Goal: Information Seeking & Learning: Get advice/opinions

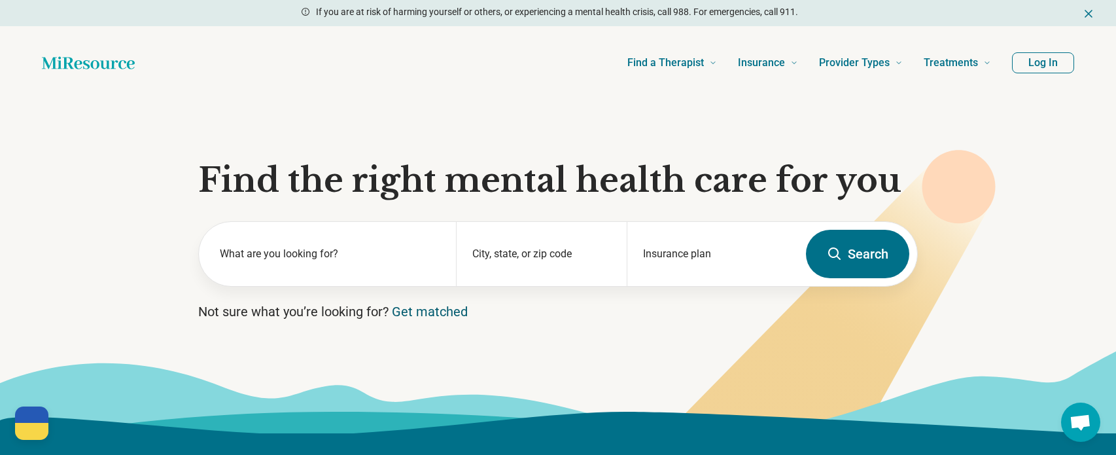
click at [419, 312] on link "Get matched" at bounding box center [430, 312] width 76 height 16
click at [590, 322] on section "Find the right mental health care for you What are you looking for? City, state…" at bounding box center [558, 266] width 1116 height 334
click at [436, 308] on link "Get matched" at bounding box center [430, 312] width 76 height 16
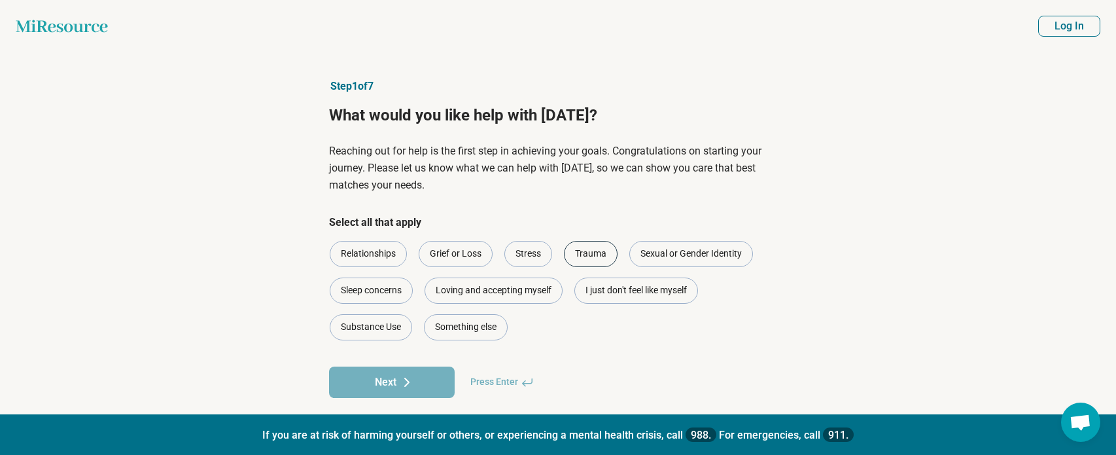
click at [605, 251] on div "Trauma" at bounding box center [591, 254] width 54 height 26
click at [506, 379] on span "Press Enter" at bounding box center [502, 381] width 79 height 31
click at [423, 387] on button "Next" at bounding box center [392, 381] width 126 height 31
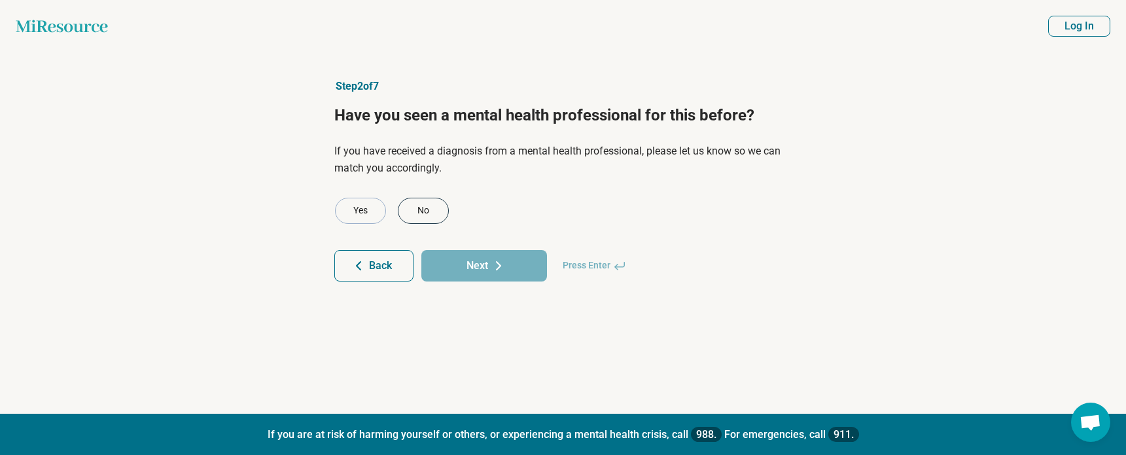
click at [421, 220] on div "No" at bounding box center [423, 211] width 51 height 26
click at [478, 275] on button "Next" at bounding box center [484, 265] width 126 height 31
click at [429, 204] on div "No" at bounding box center [423, 211] width 51 height 26
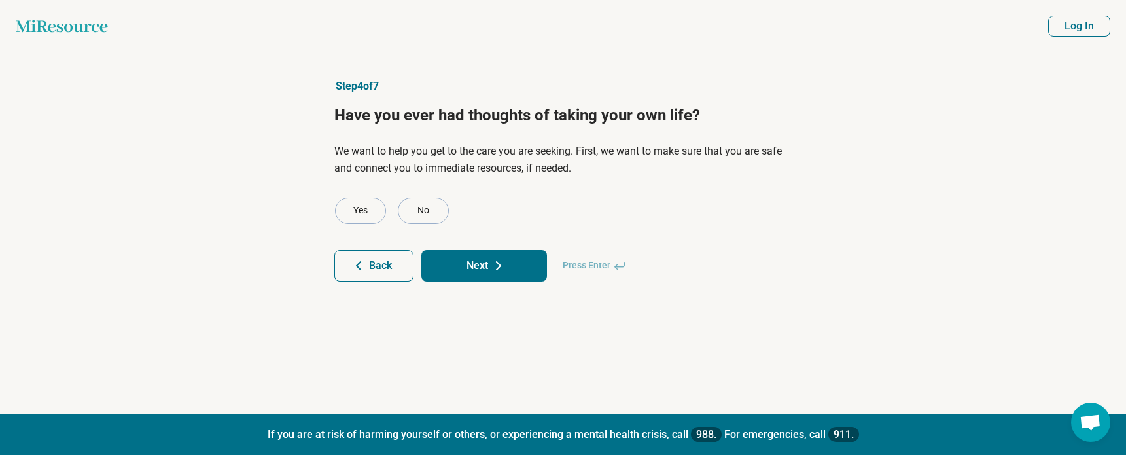
click at [454, 264] on button "Next" at bounding box center [484, 265] width 126 height 31
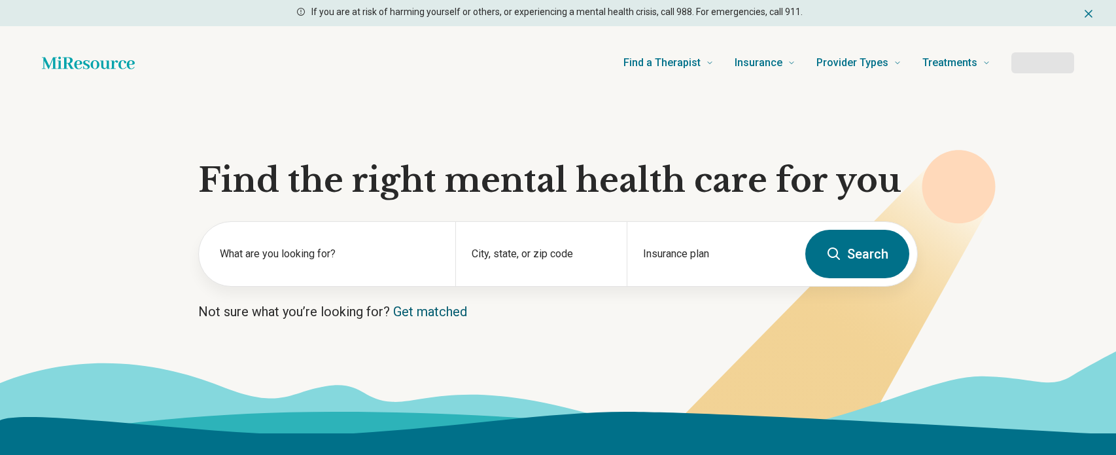
click at [414, 313] on link "Get matched" at bounding box center [430, 312] width 74 height 16
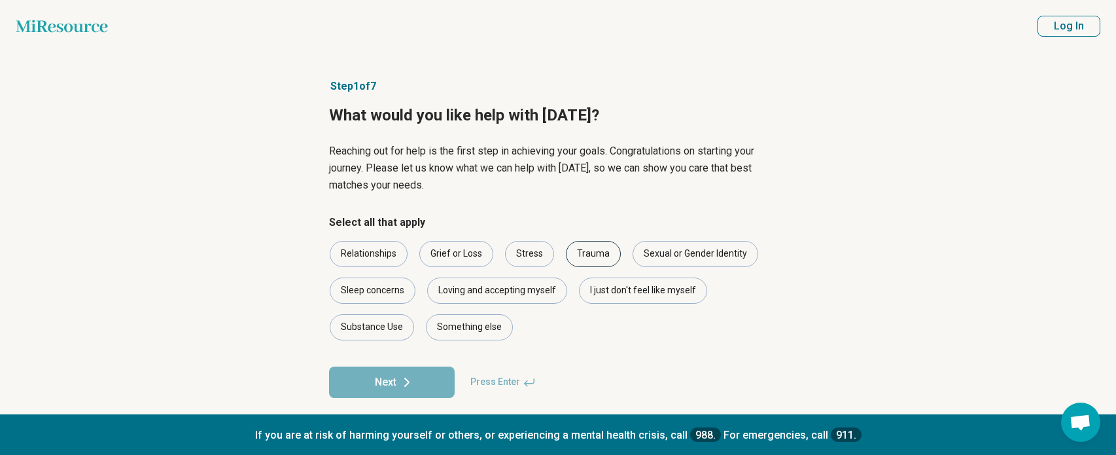
click at [597, 260] on div "Trauma" at bounding box center [593, 254] width 55 height 26
click at [408, 377] on icon at bounding box center [407, 382] width 16 height 16
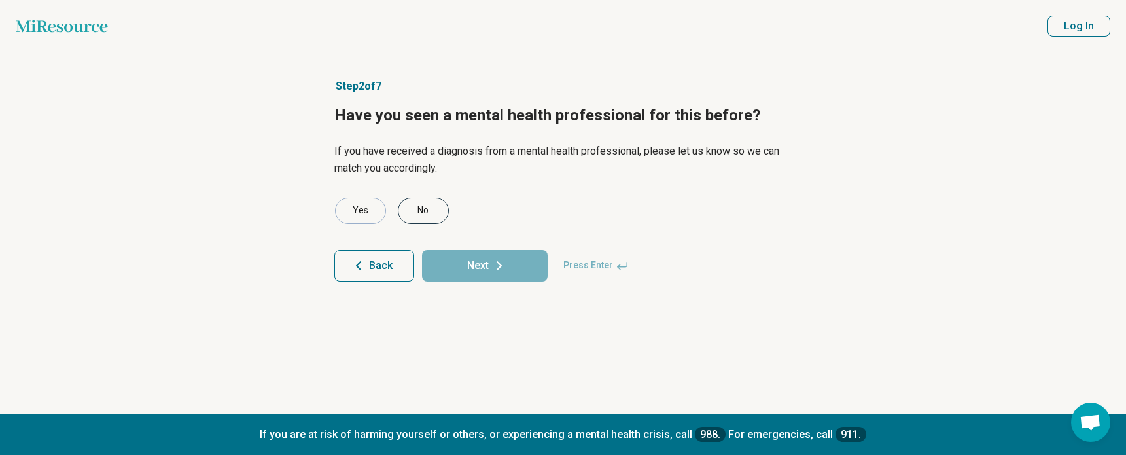
click at [424, 207] on div "No" at bounding box center [423, 211] width 51 height 26
click at [461, 263] on button "Next" at bounding box center [485, 265] width 126 height 31
click at [433, 210] on div "No" at bounding box center [423, 211] width 51 height 26
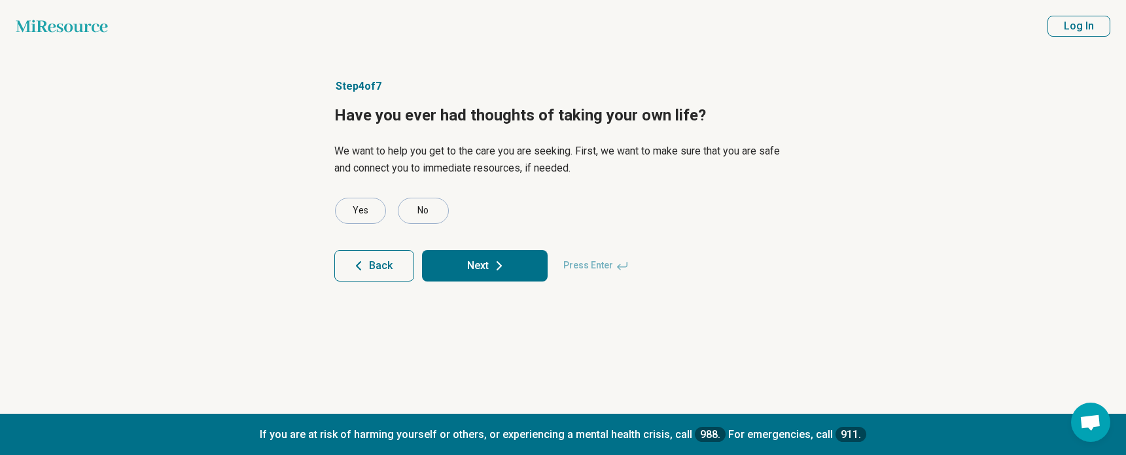
click at [481, 260] on button "Next" at bounding box center [485, 265] width 126 height 31
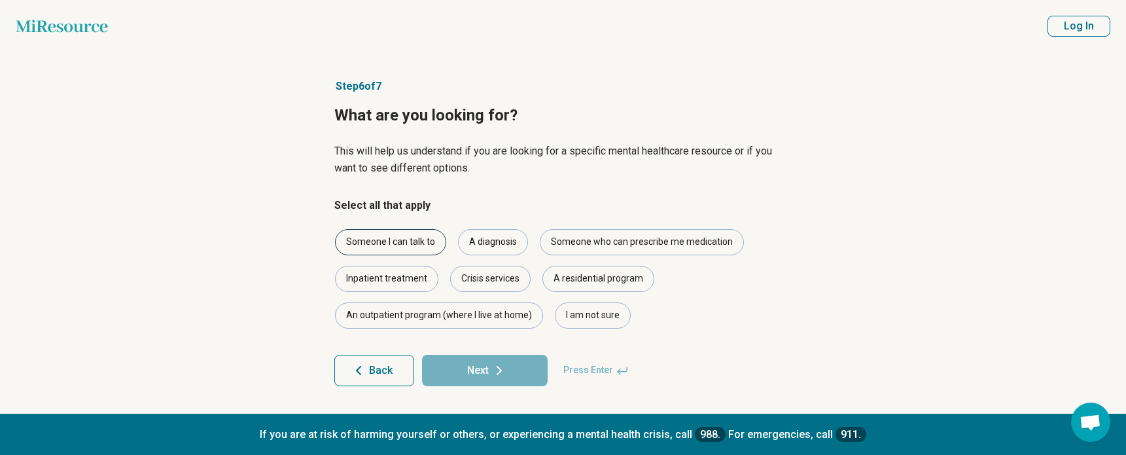
click at [408, 250] on div "Someone I can talk to" at bounding box center [390, 242] width 111 height 26
click at [487, 372] on button "Next" at bounding box center [485, 370] width 126 height 31
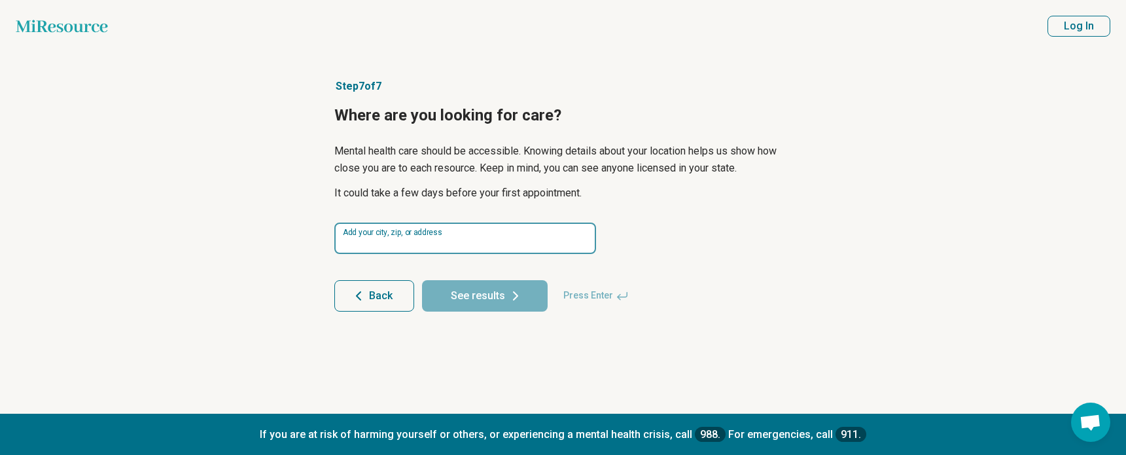
click at [457, 238] on input at bounding box center [465, 237] width 262 height 31
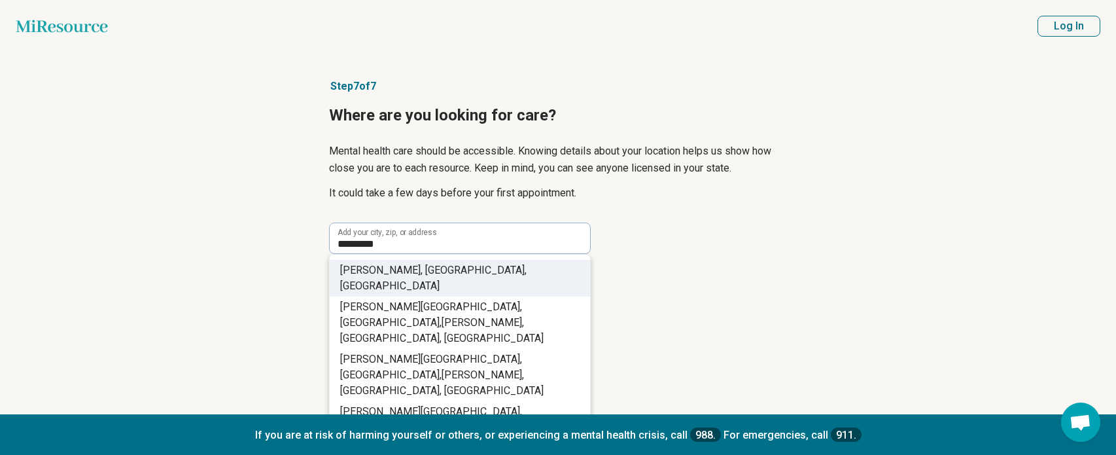
click at [425, 272] on span ", WI, USA" at bounding box center [433, 278] width 186 height 28
type input "**********"
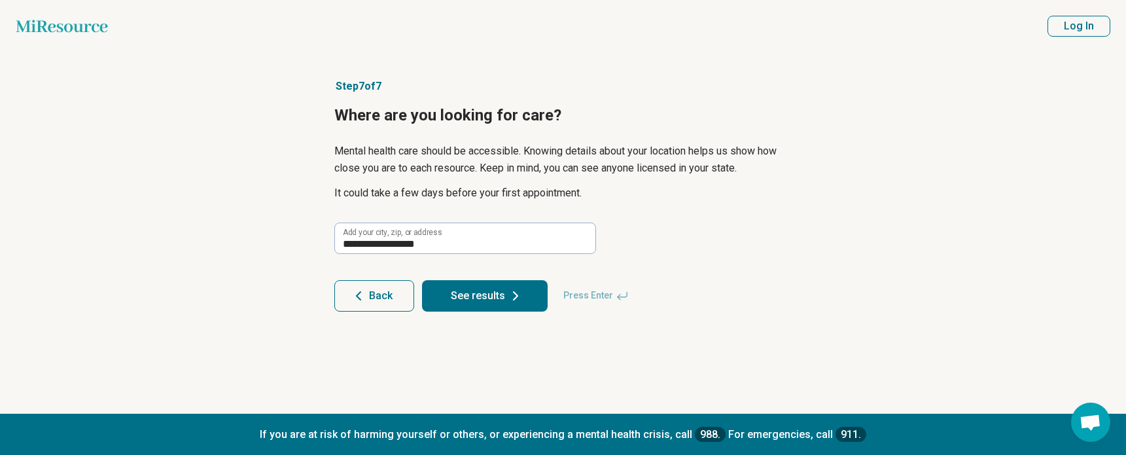
click at [474, 297] on button "See results" at bounding box center [485, 295] width 126 height 31
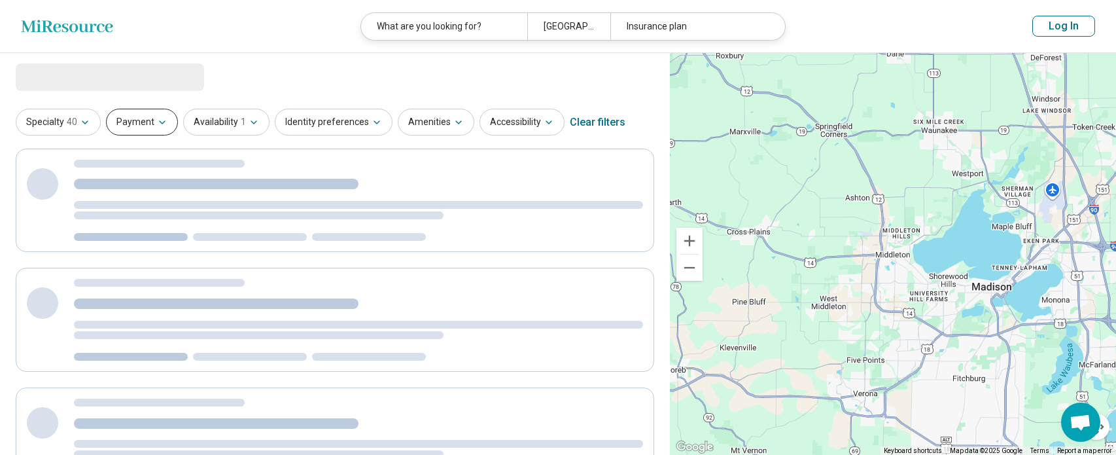
click at [158, 129] on button "Payment" at bounding box center [142, 122] width 72 height 27
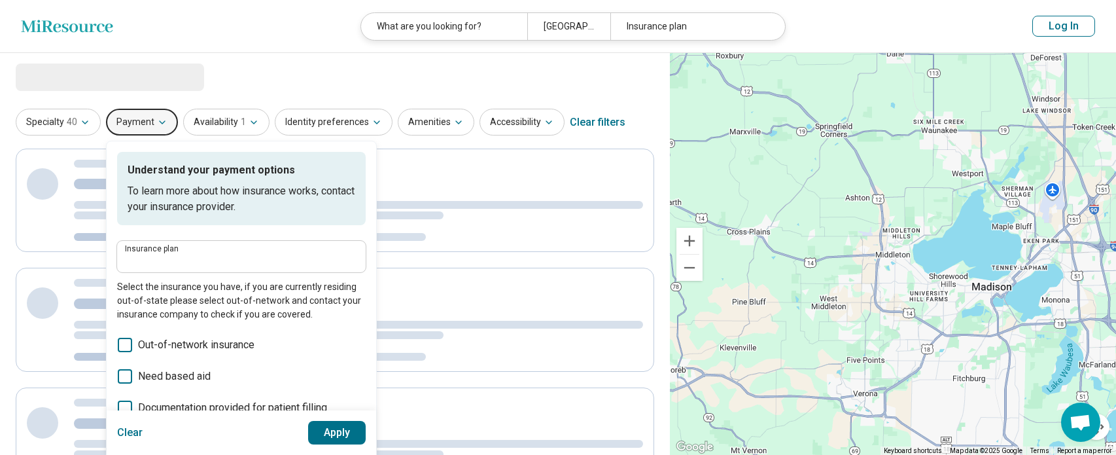
select select "***"
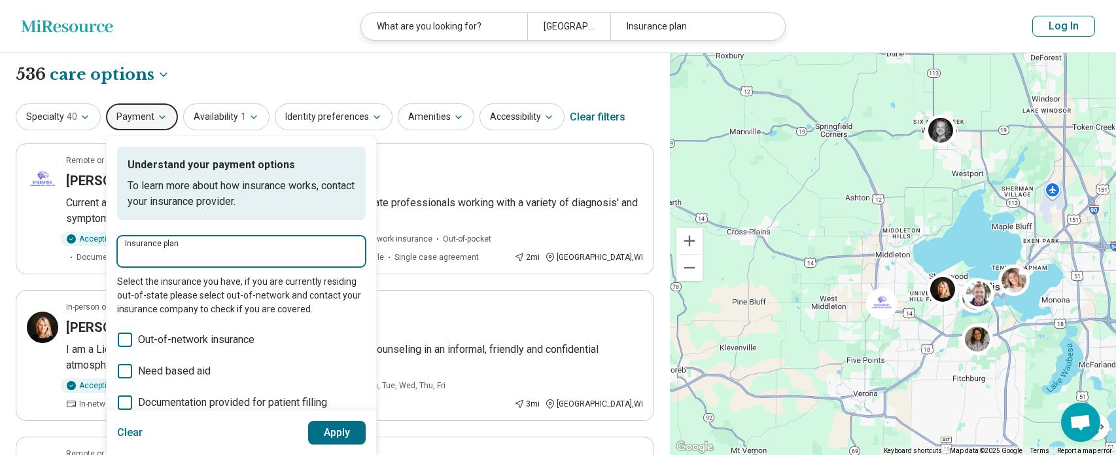
click at [172, 254] on input "Insurance plan" at bounding box center [241, 256] width 233 height 16
click at [154, 294] on div "Quartz" at bounding box center [144, 291] width 56 height 26
type input "******"
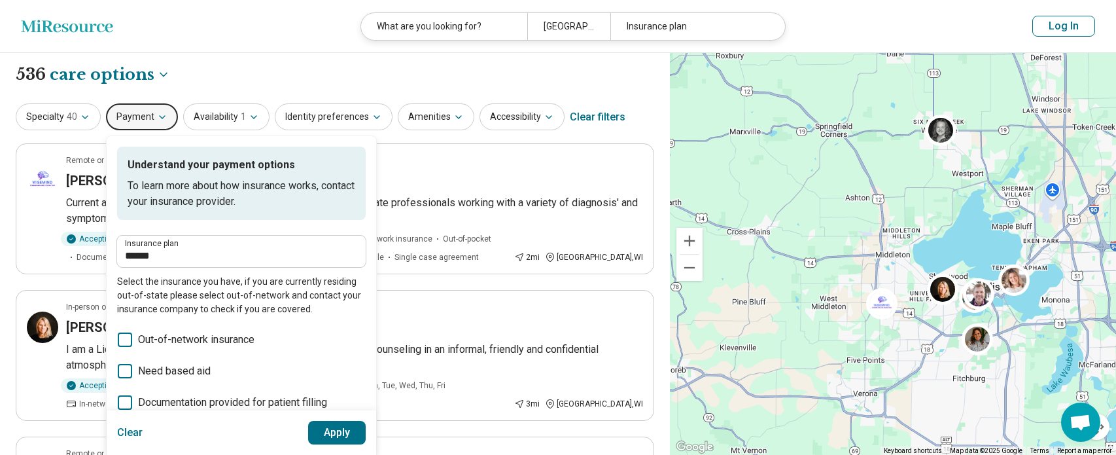
click at [331, 432] on button "Apply" at bounding box center [337, 433] width 58 height 24
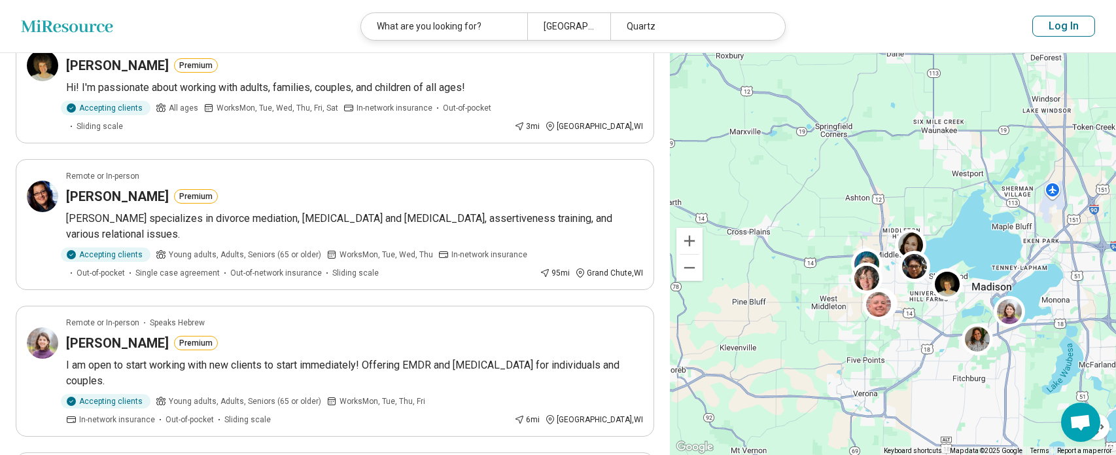
scroll to position [327, 0]
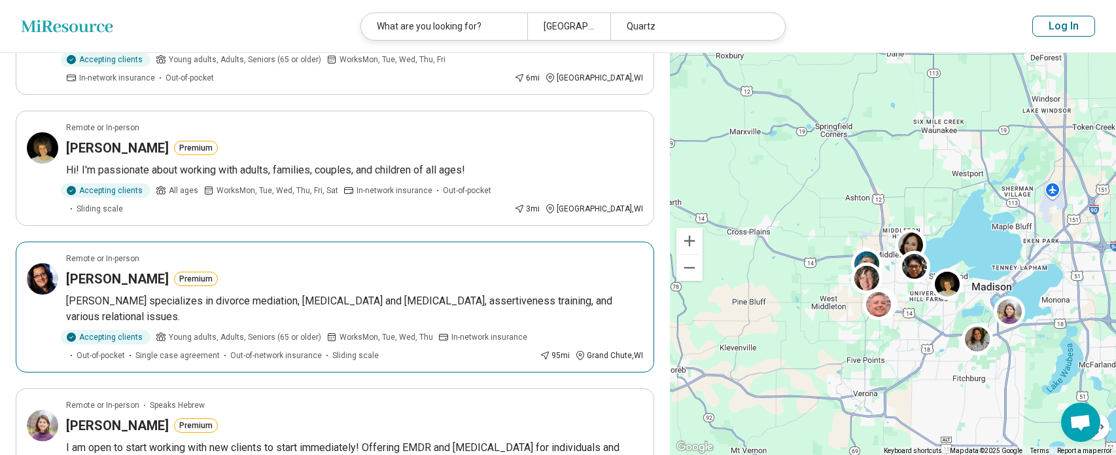
click at [112, 270] on h3 "Katy Jones" at bounding box center [117, 279] width 103 height 18
click at [858, 274] on img at bounding box center [866, 277] width 31 height 31
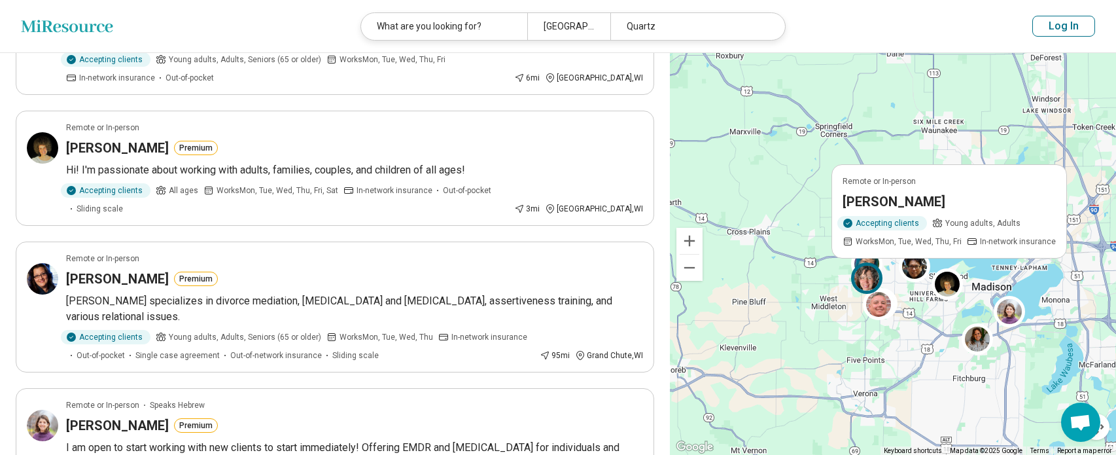
click at [884, 194] on h3 "Jennifer Hanson" at bounding box center [894, 201] width 103 height 18
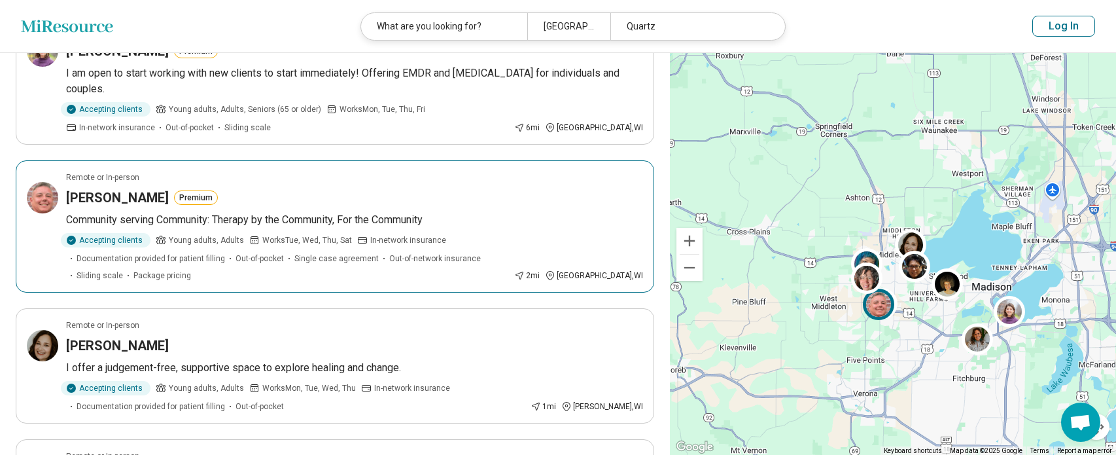
scroll to position [720, 0]
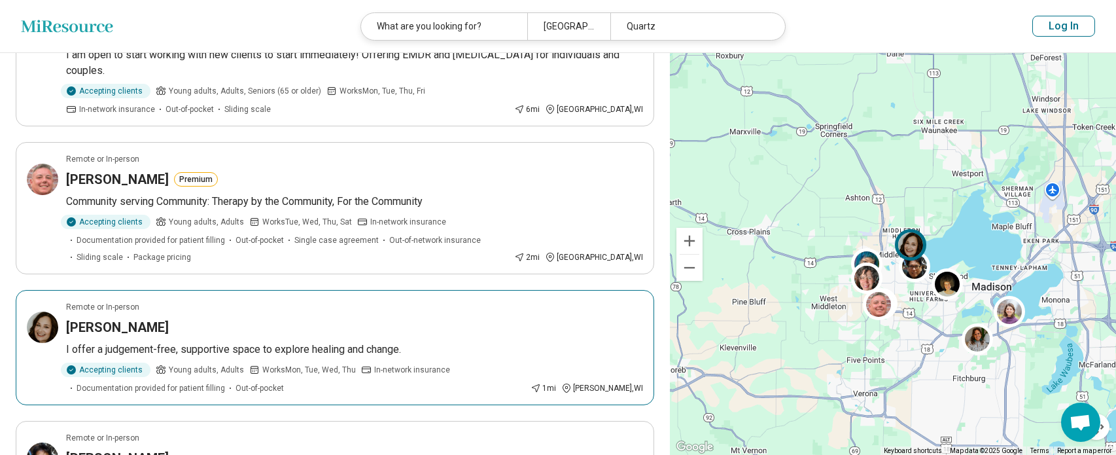
click at [146, 318] on h3 "Julia Harkins Arcand" at bounding box center [117, 327] width 103 height 18
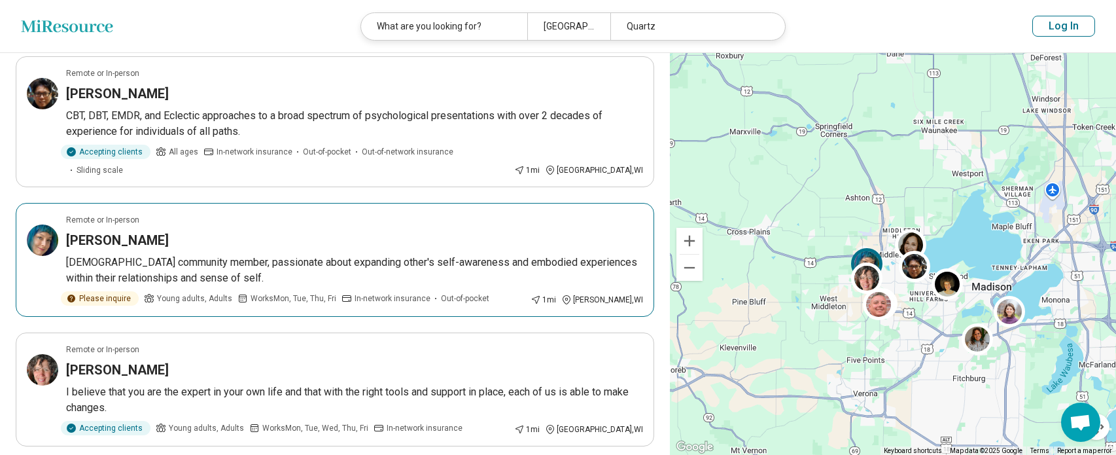
scroll to position [1178, 0]
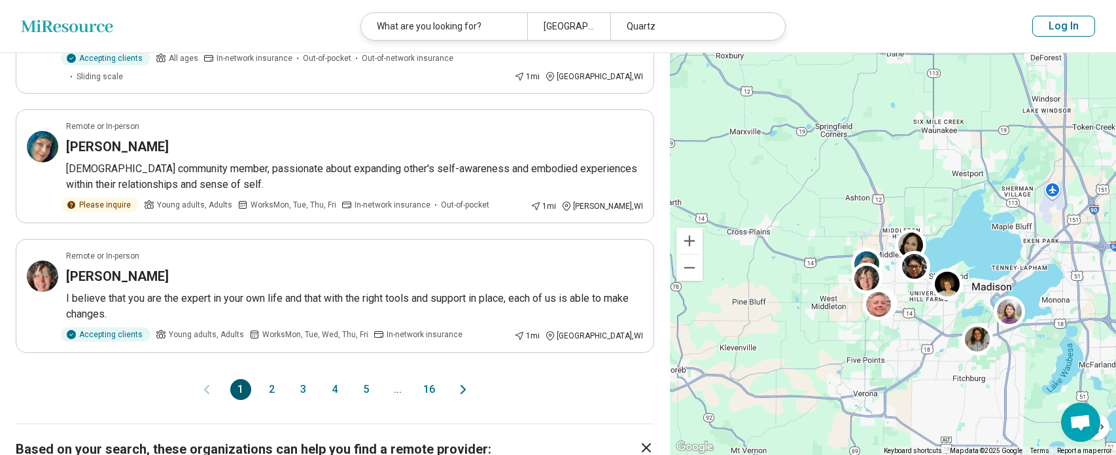
click at [269, 379] on button "2" at bounding box center [272, 389] width 21 height 21
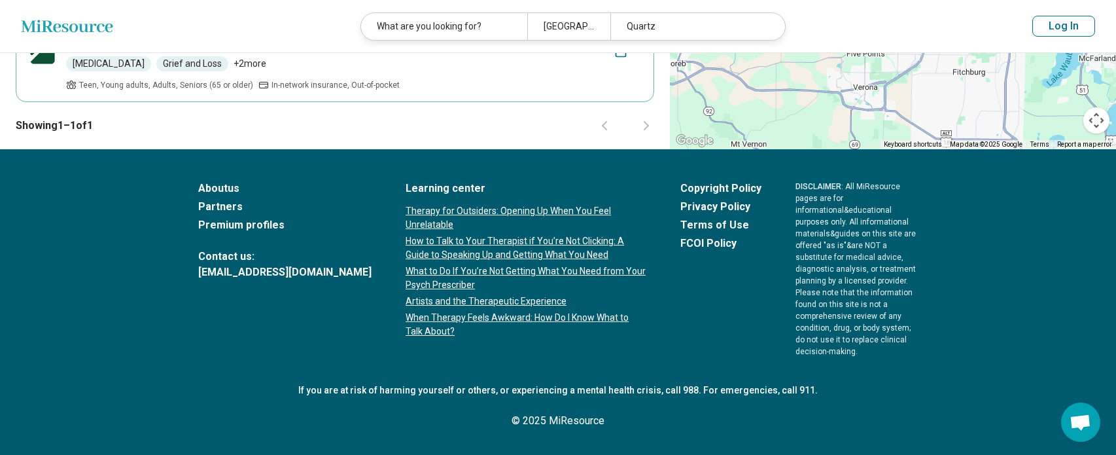
scroll to position [0, 0]
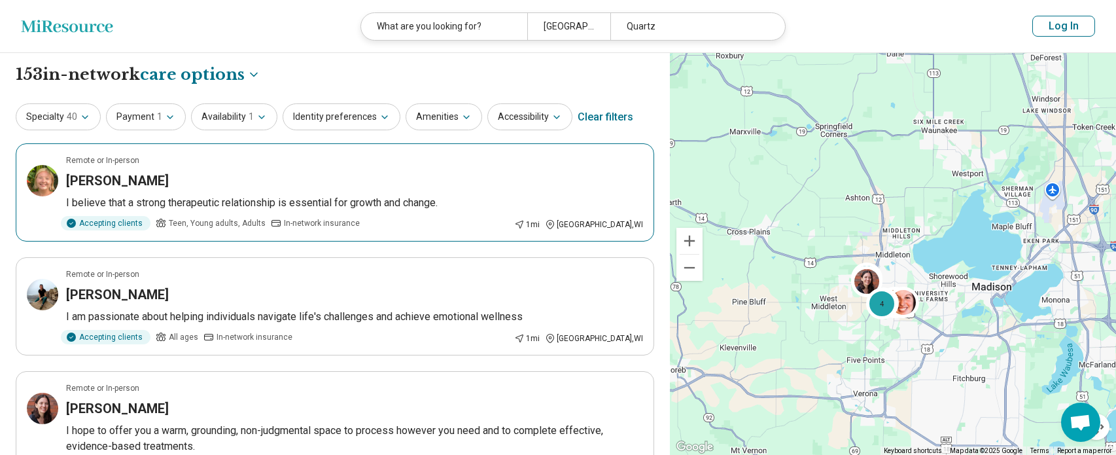
click at [94, 179] on h3 "Tierney Marr" at bounding box center [117, 180] width 103 height 18
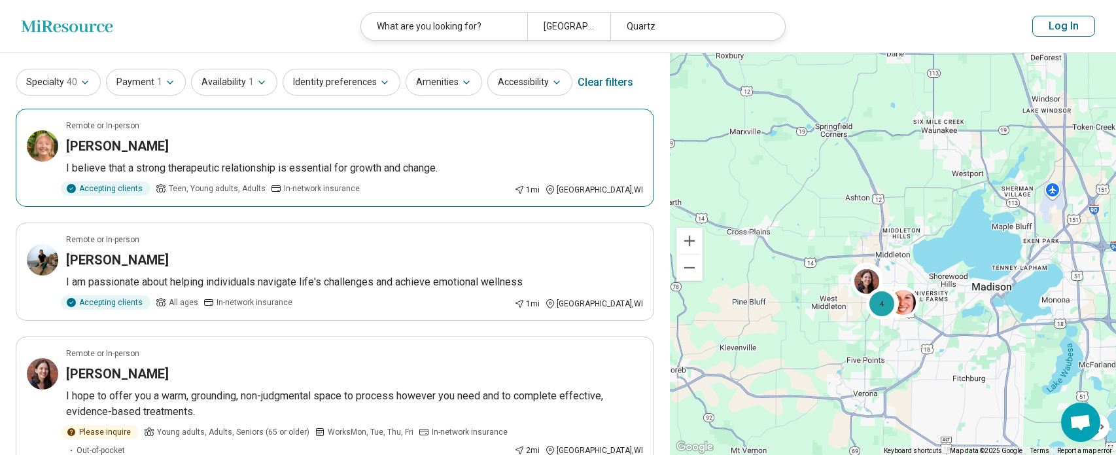
scroll to position [65, 0]
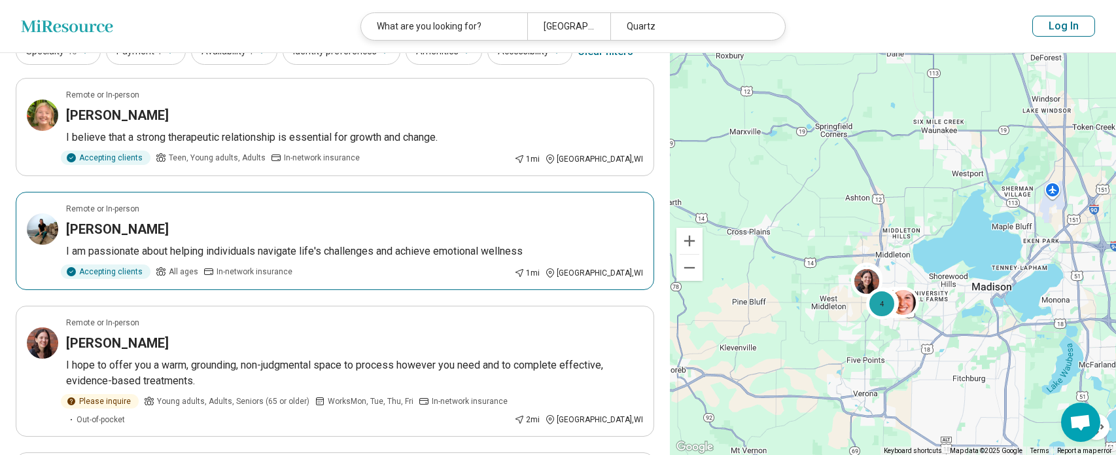
click at [124, 223] on h3 "Bobbi Jo Nichols" at bounding box center [117, 229] width 103 height 18
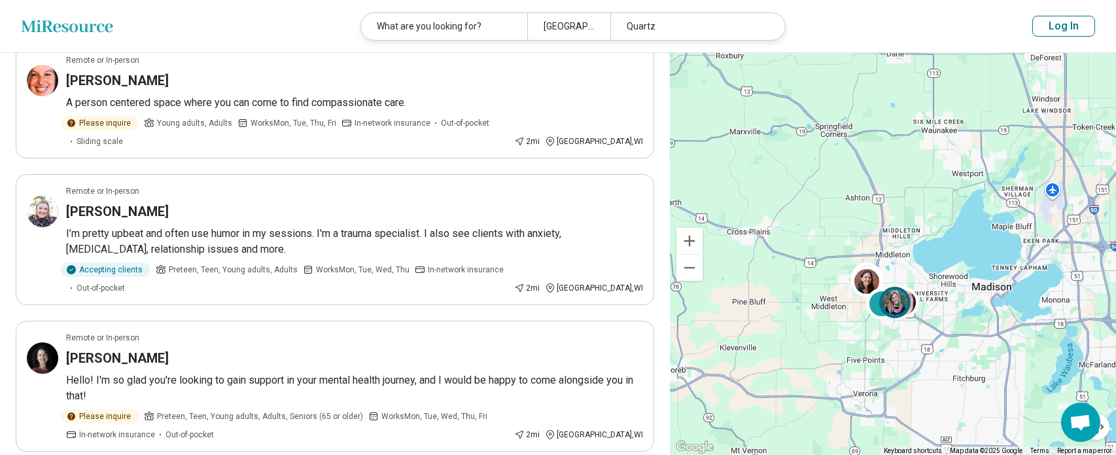
scroll to position [589, 0]
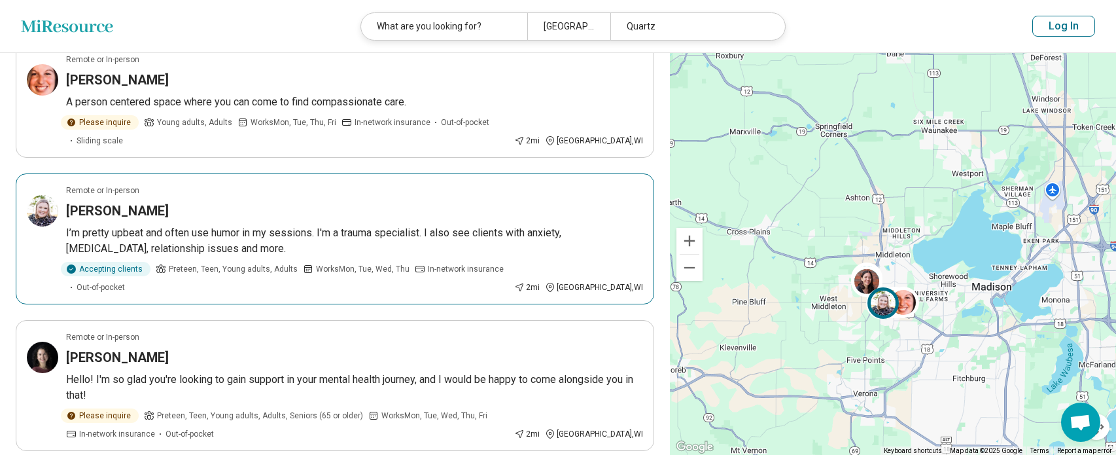
click at [88, 202] on h3 "Erin Neill" at bounding box center [117, 211] width 103 height 18
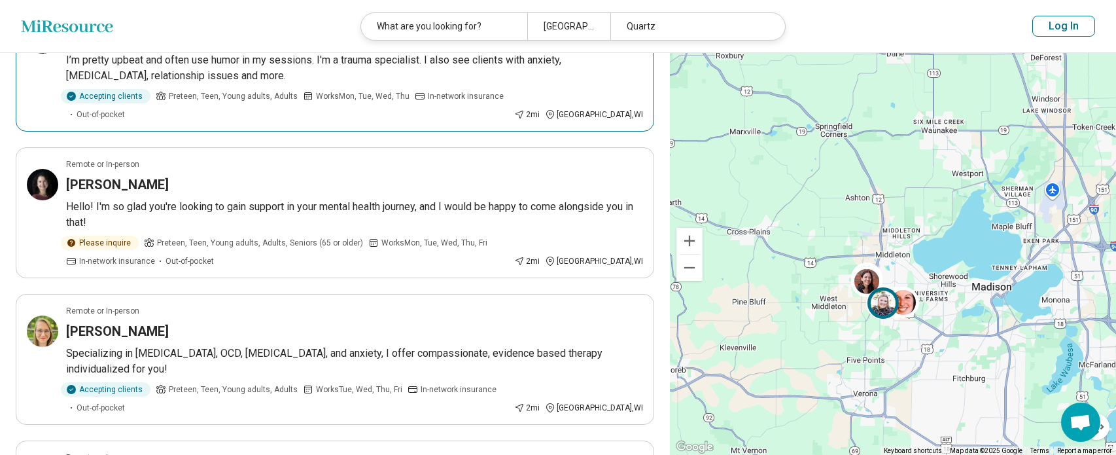
scroll to position [785, 0]
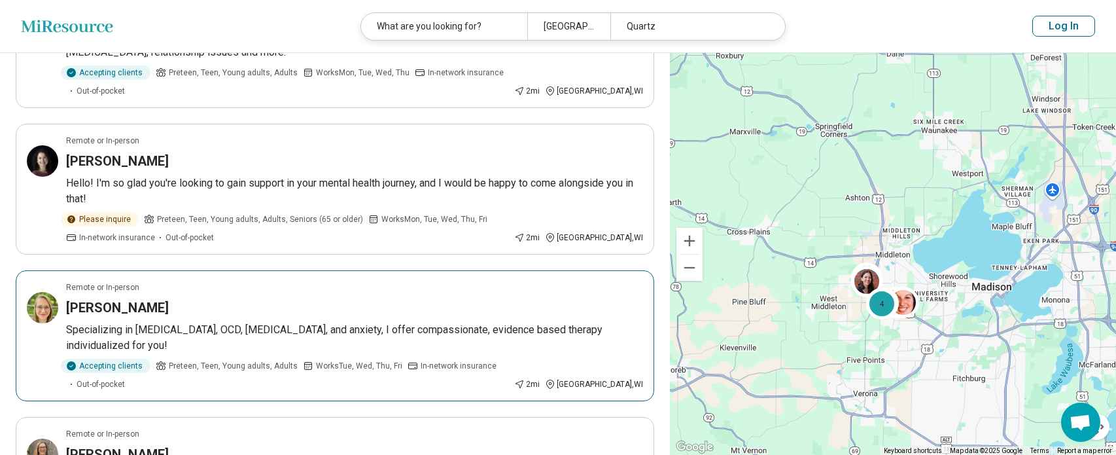
click at [98, 298] on h3 "Emily Wiersma" at bounding box center [117, 307] width 103 height 18
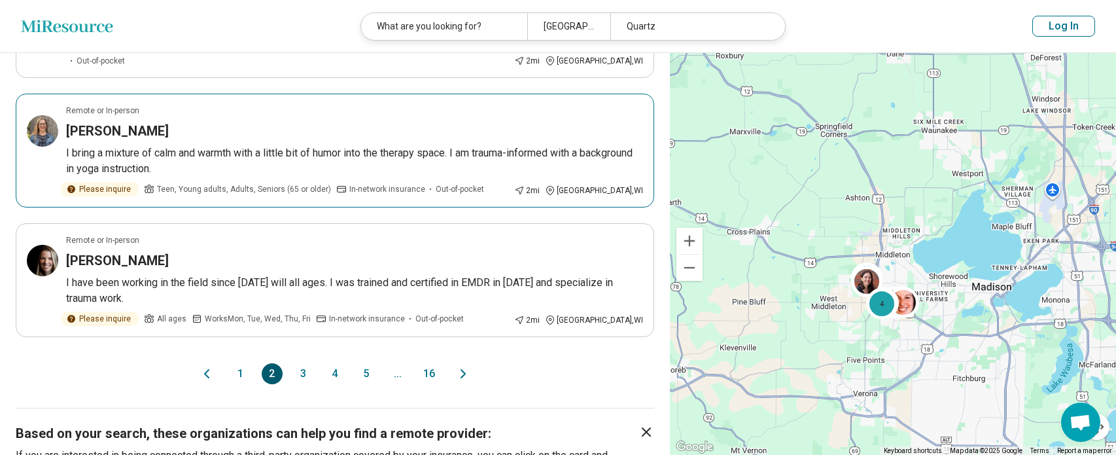
scroll to position [1112, 0]
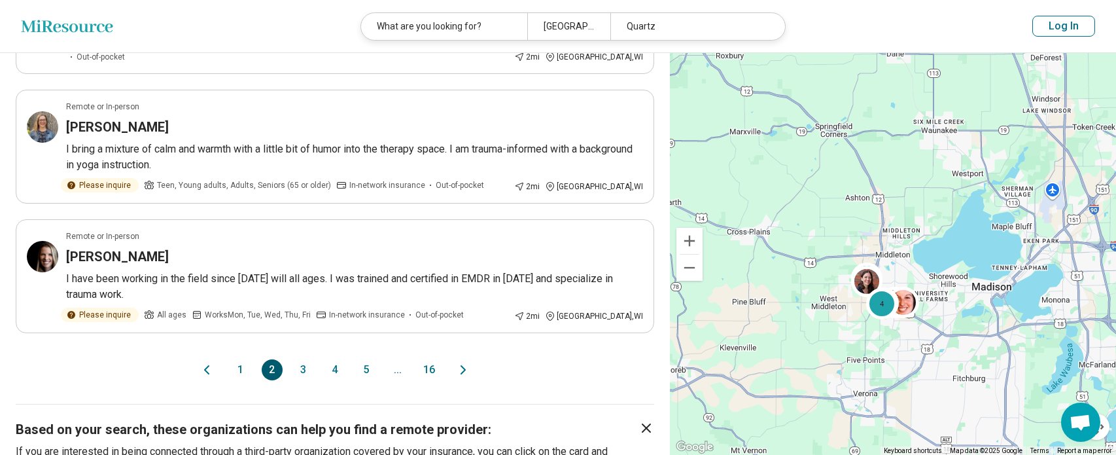
click at [299, 359] on button "3" at bounding box center [303, 369] width 21 height 21
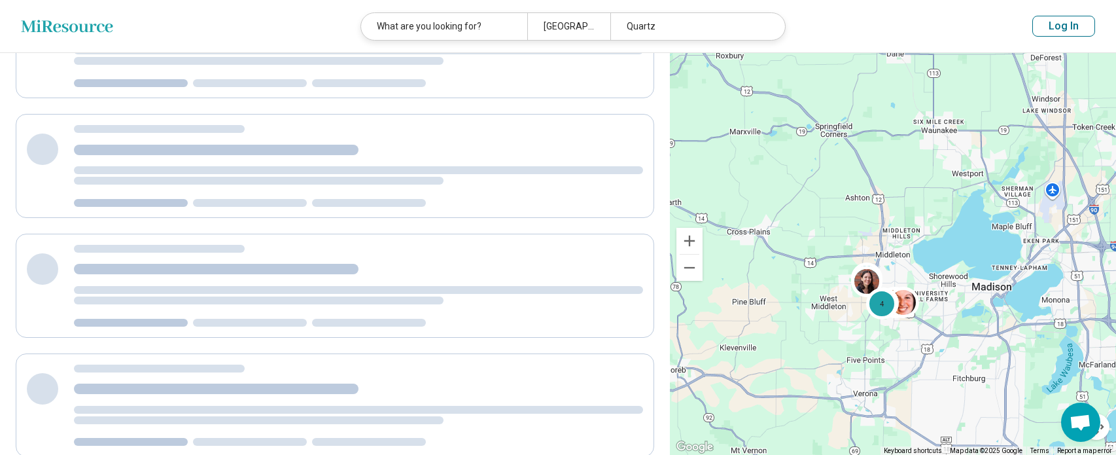
scroll to position [0, 0]
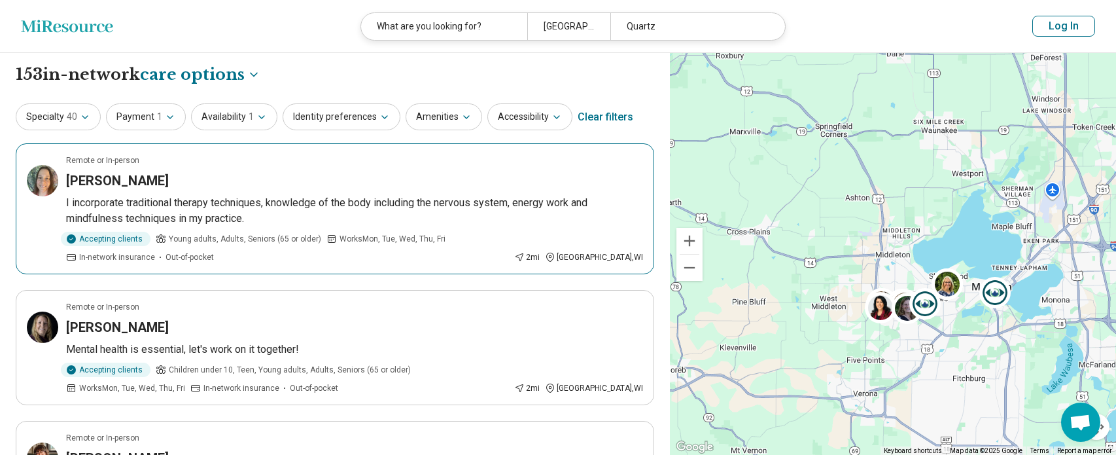
click at [115, 181] on h3 "Haley Hunsicker" at bounding box center [117, 180] width 103 height 18
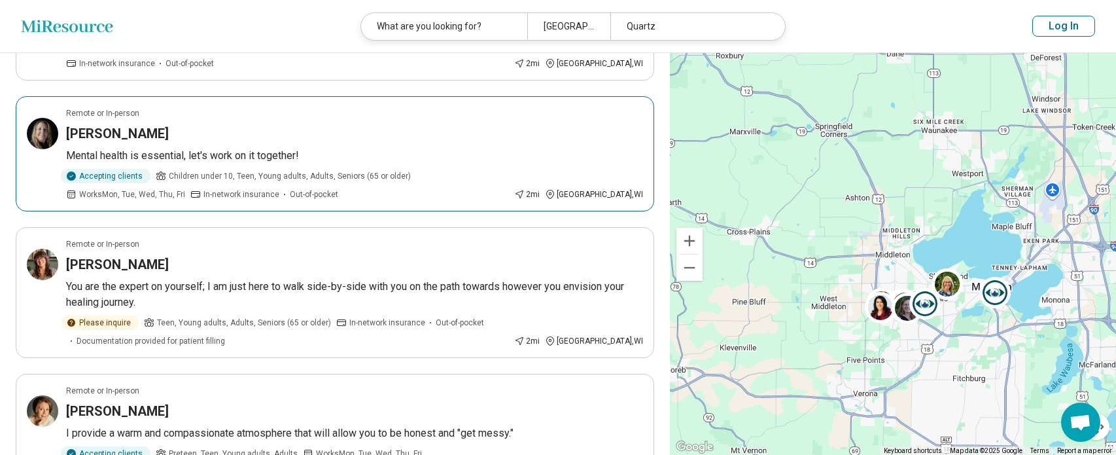
scroll to position [196, 0]
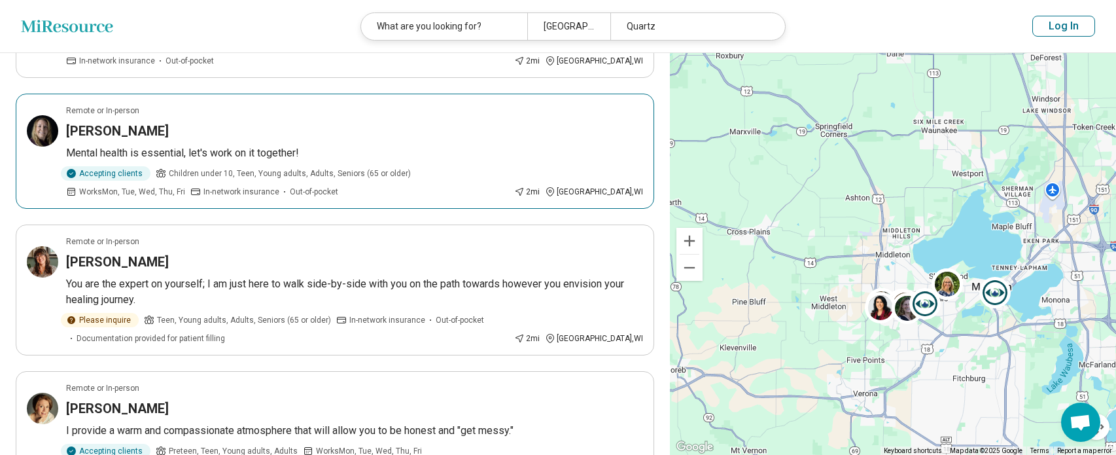
click at [132, 133] on h3 "Ann-Marie Olsen" at bounding box center [117, 131] width 103 height 18
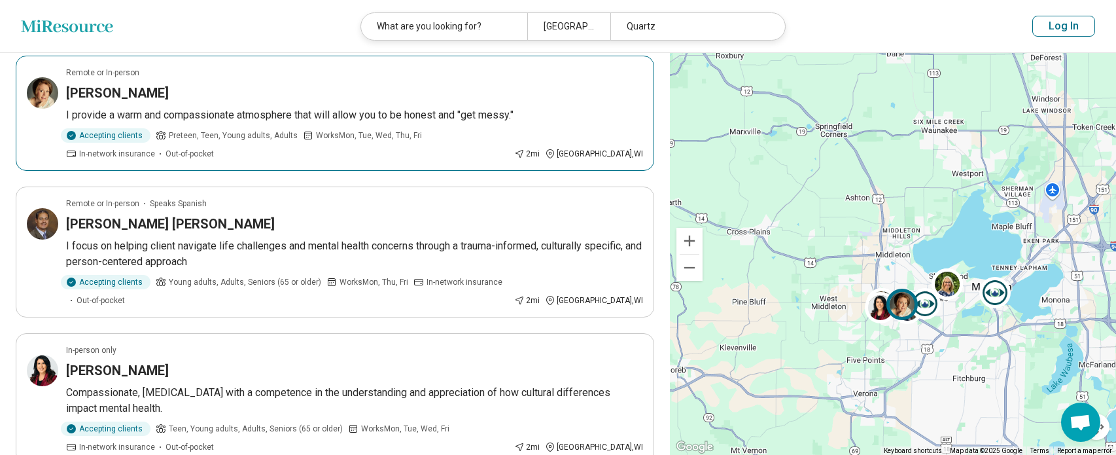
scroll to position [523, 0]
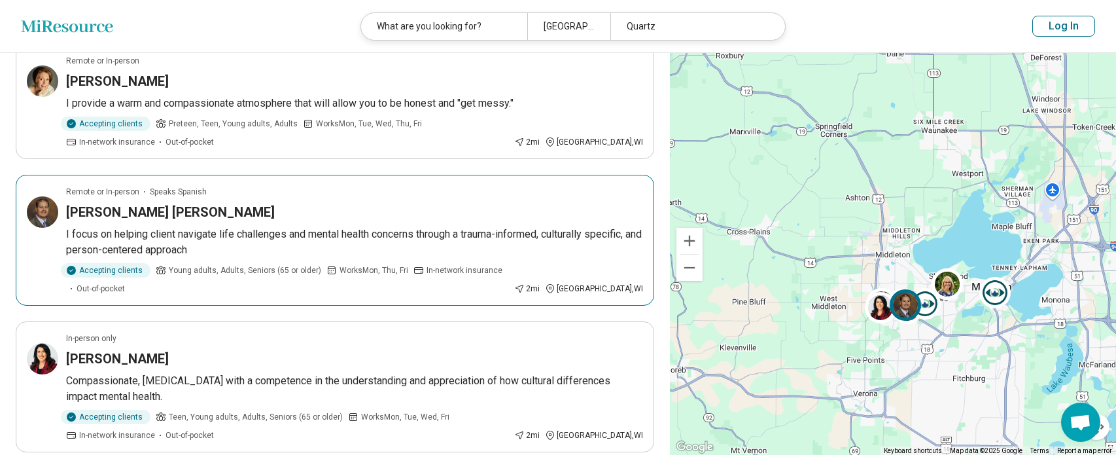
click at [170, 210] on h3 "Dr. Marcelo Trinidad Carrillo" at bounding box center [170, 212] width 209 height 18
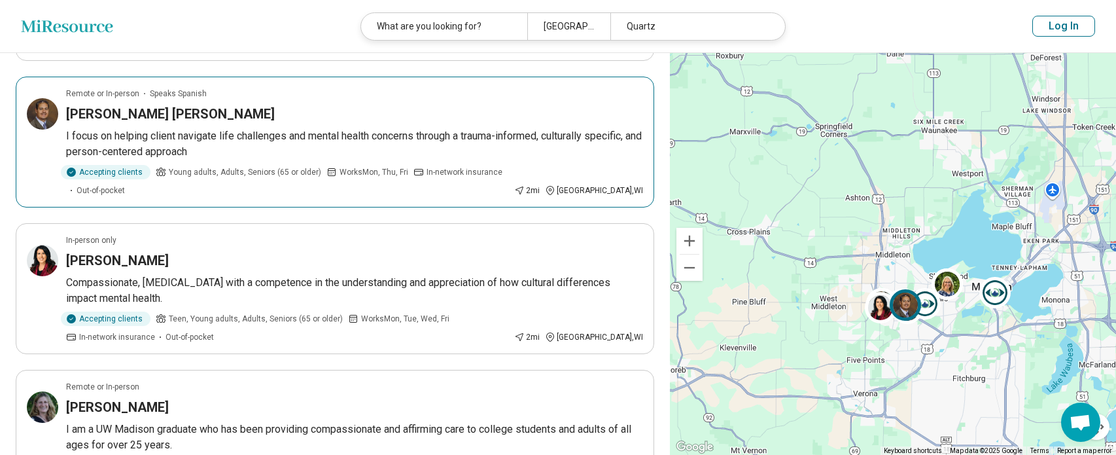
scroll to position [654, 0]
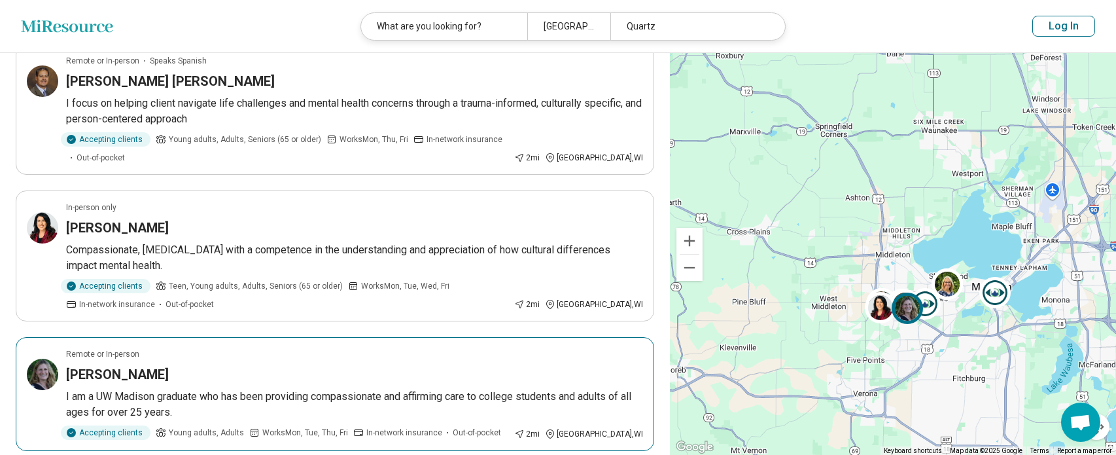
click at [105, 365] on h3 "Stacy Killinger" at bounding box center [117, 374] width 103 height 18
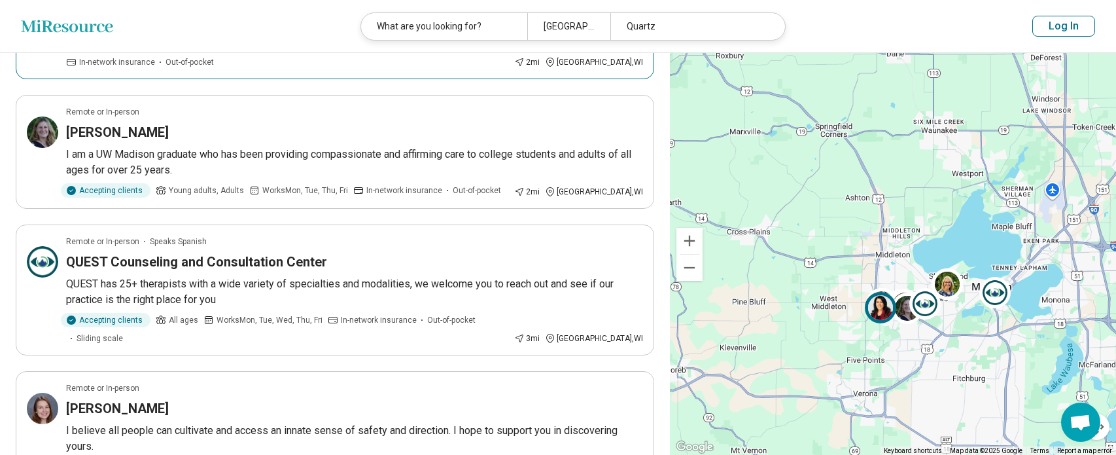
scroll to position [916, 0]
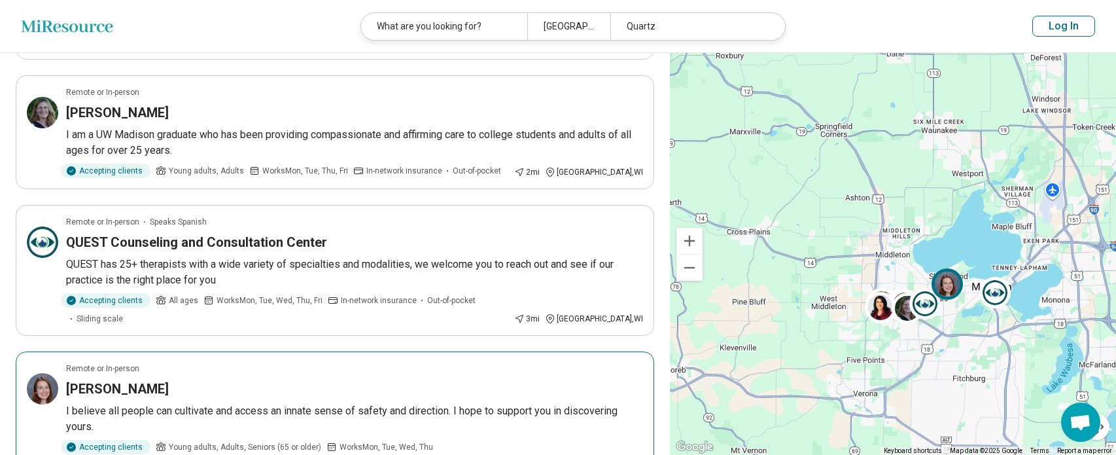
click at [111, 380] on h3 "Olivia Kostreva" at bounding box center [117, 389] width 103 height 18
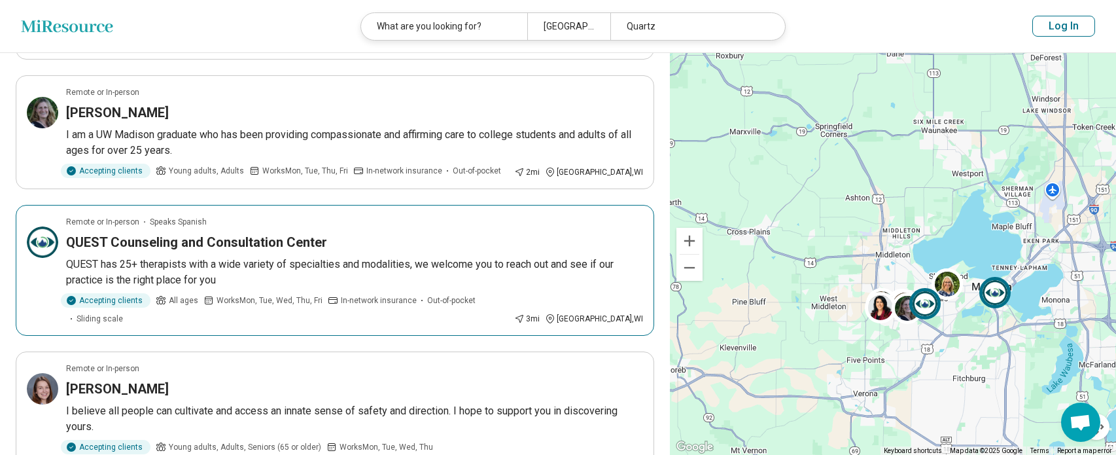
click at [135, 233] on h3 "QUEST Counseling and Consultation Center" at bounding box center [196, 242] width 261 height 18
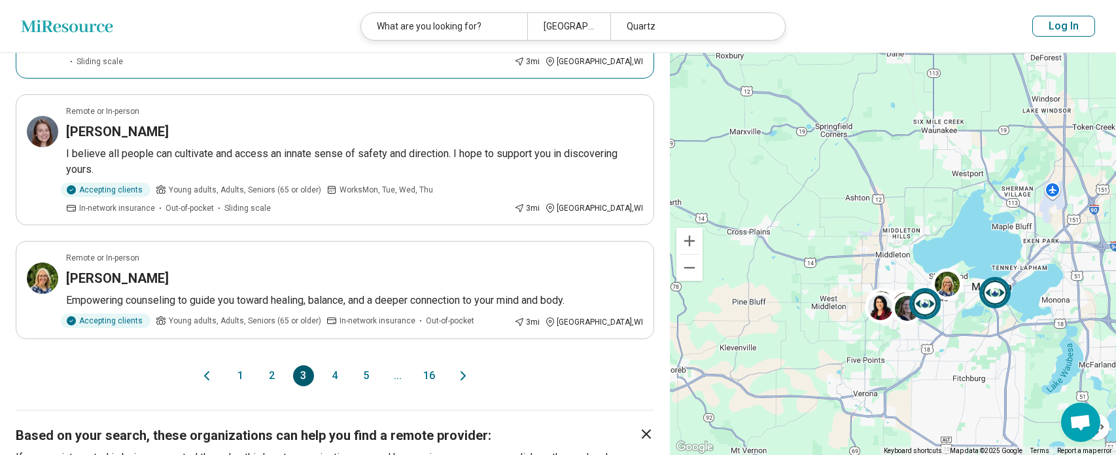
scroll to position [1178, 0]
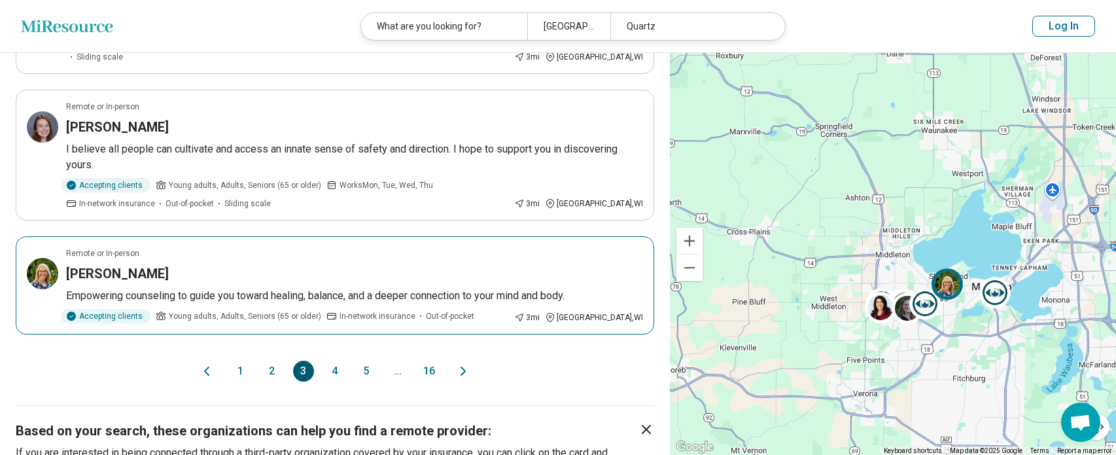
click at [132, 264] on h3 "Katherine Goerman" at bounding box center [117, 273] width 103 height 18
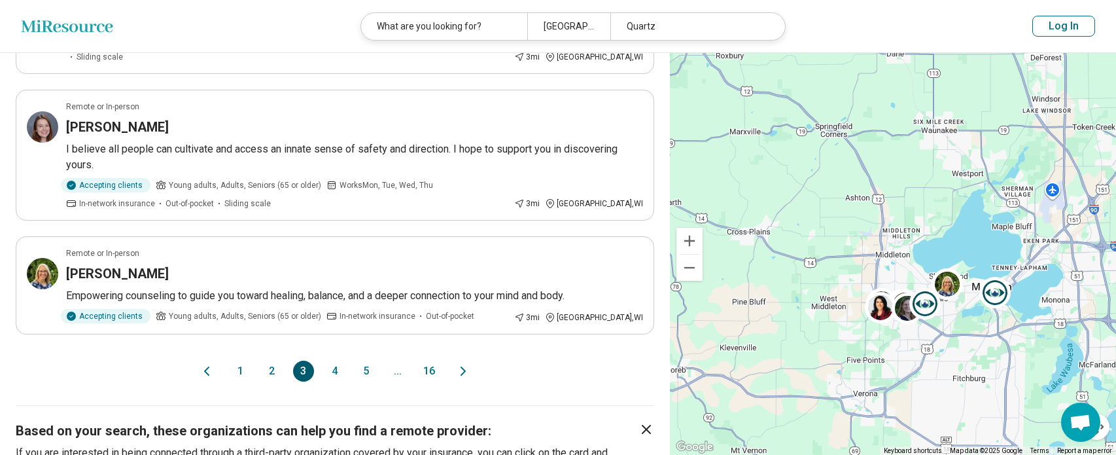
click at [332, 361] on button "4" at bounding box center [335, 371] width 21 height 21
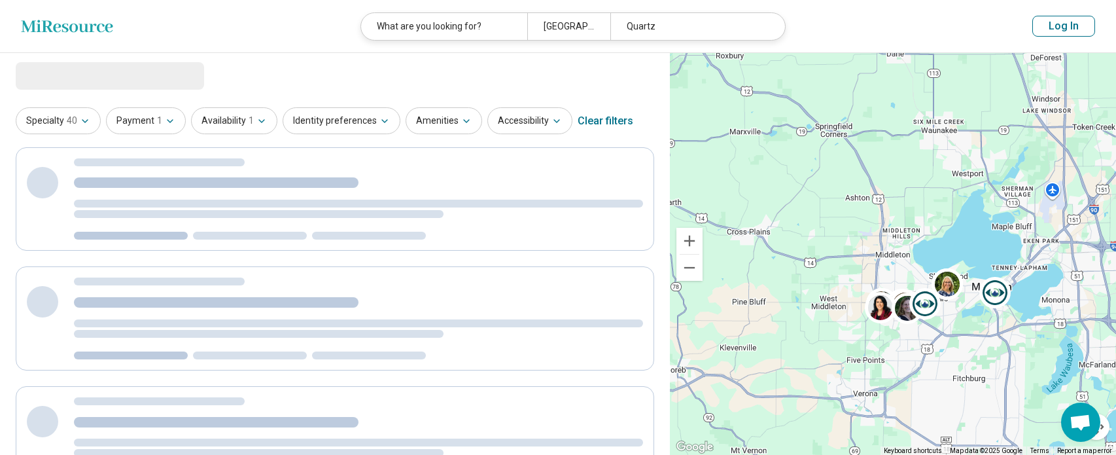
scroll to position [0, 0]
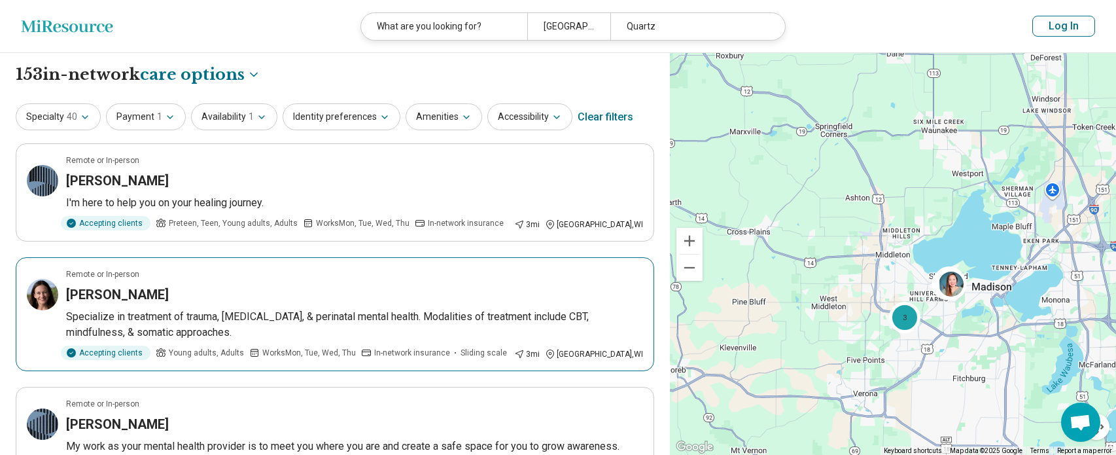
click at [127, 296] on h3 "Jessica Brown" at bounding box center [117, 294] width 103 height 18
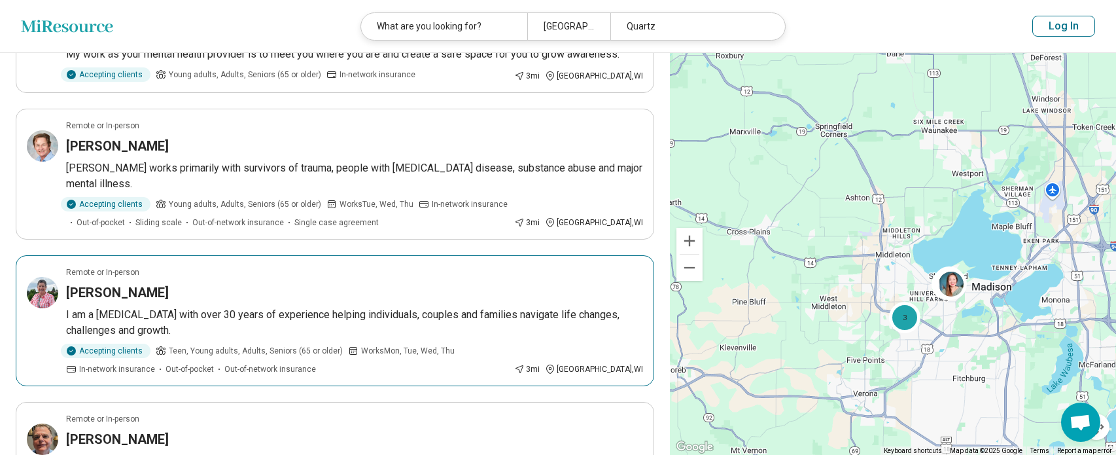
scroll to position [393, 0]
click at [106, 283] on h3 "Kerri Lehman" at bounding box center [117, 292] width 103 height 18
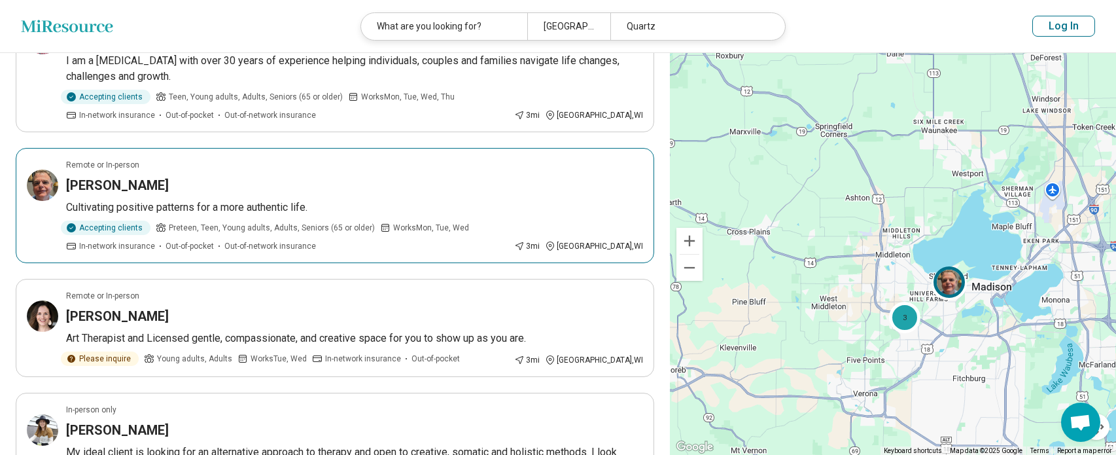
scroll to position [851, 0]
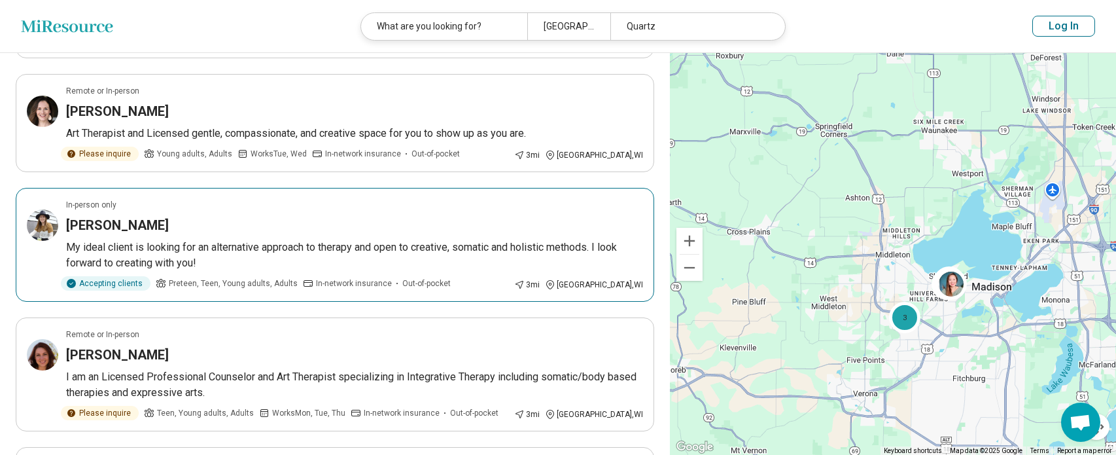
click at [100, 216] on h3 "Lauren Kelly" at bounding box center [117, 225] width 103 height 18
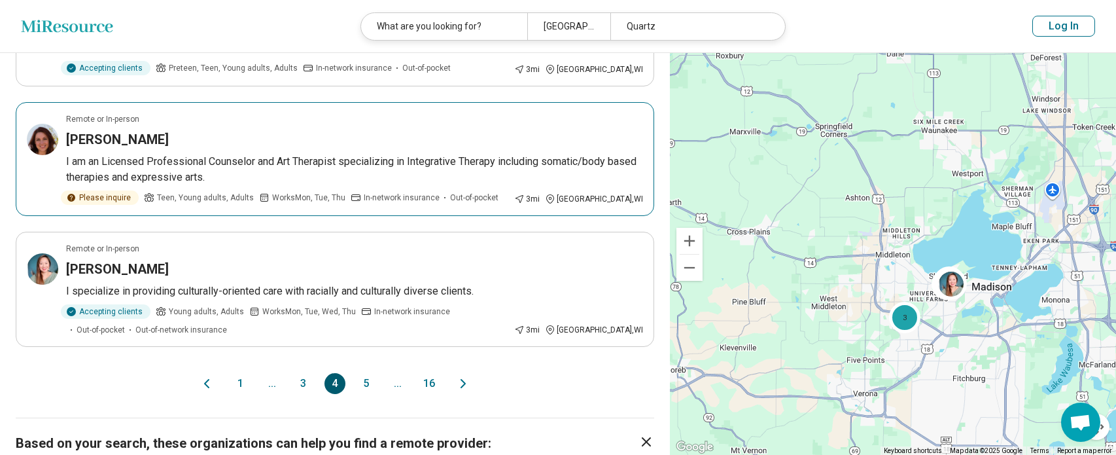
scroll to position [1178, 0]
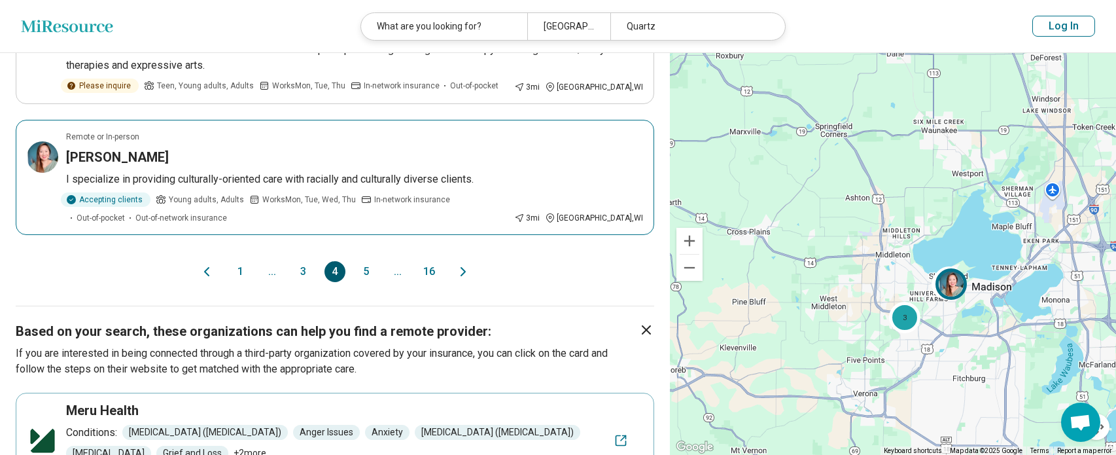
click at [137, 148] on h3 "Jenjee Sengkhammee" at bounding box center [117, 157] width 103 height 18
click at [366, 261] on button "5" at bounding box center [366, 271] width 21 height 21
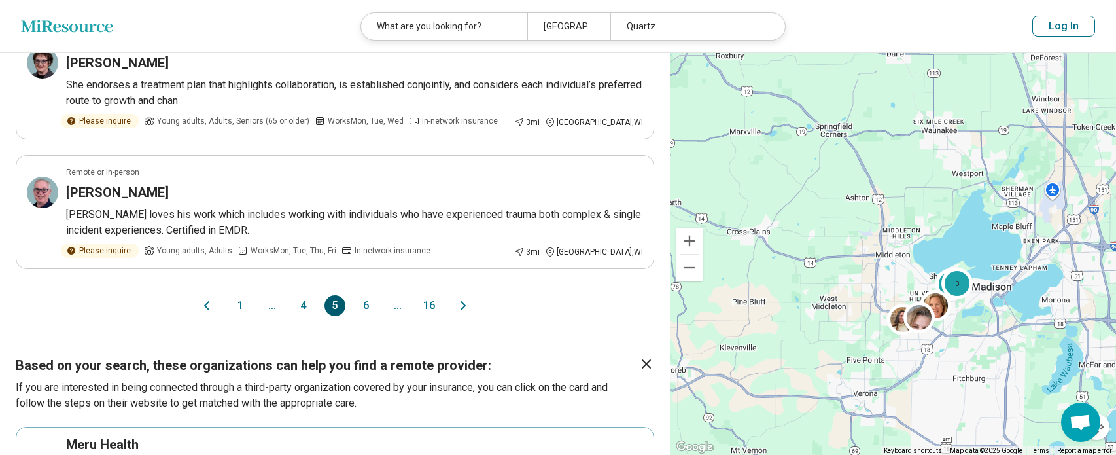
click at [236, 306] on button "1" at bounding box center [240, 305] width 21 height 21
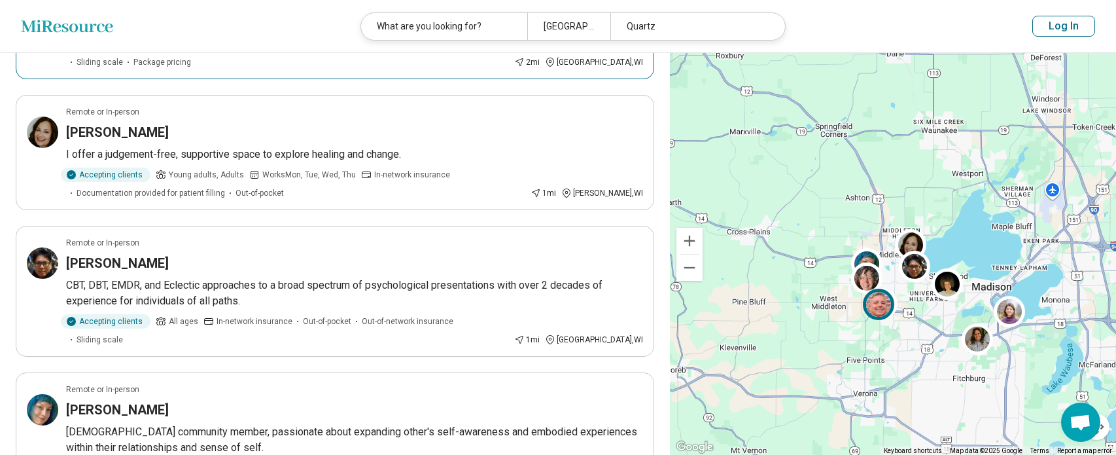
scroll to position [916, 0]
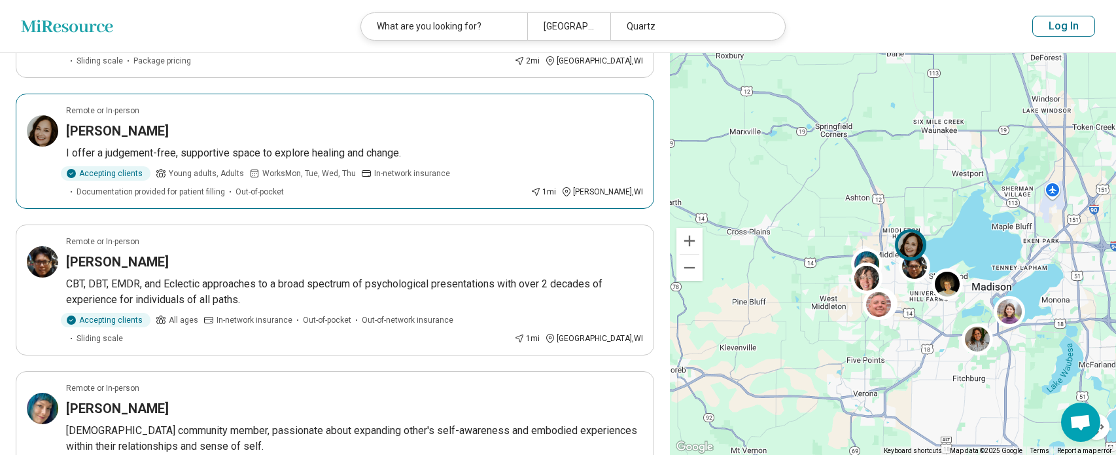
click at [129, 122] on h3 "Julia Harkins Arcand" at bounding box center [117, 131] width 103 height 18
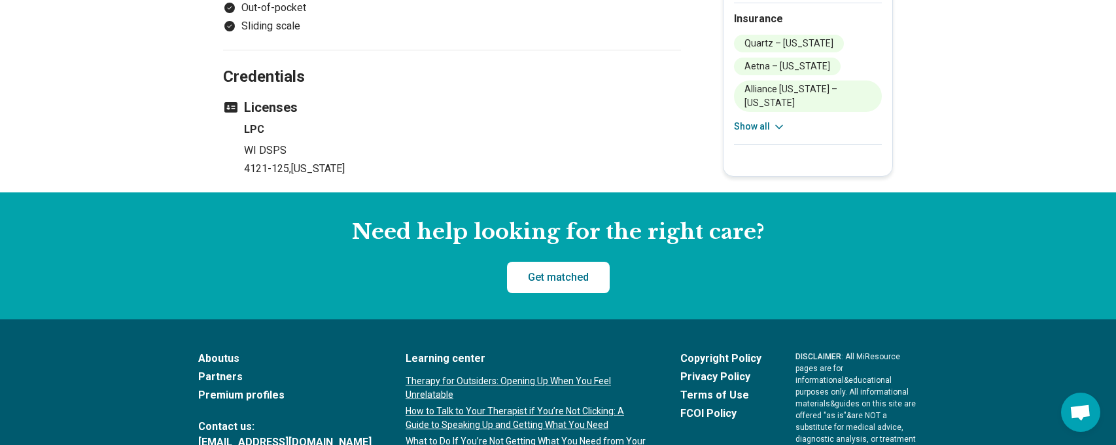
scroll to position [1243, 0]
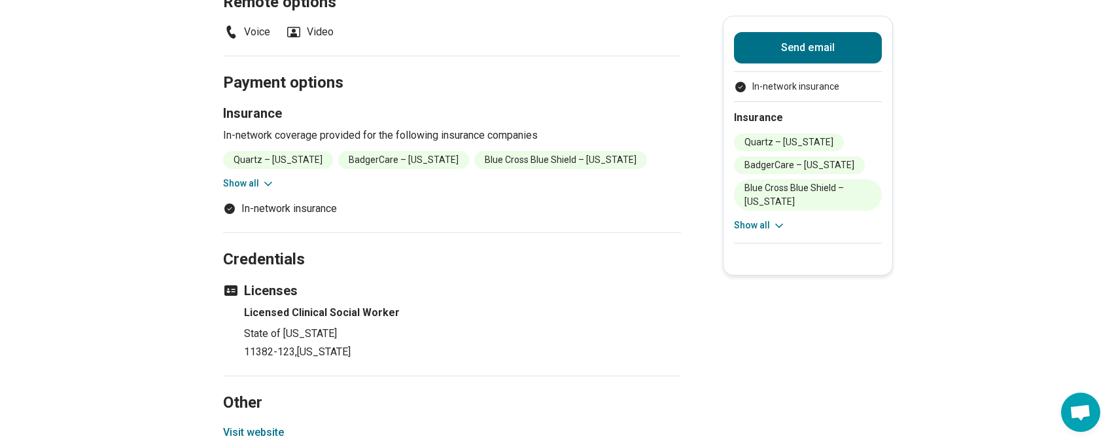
scroll to position [1374, 0]
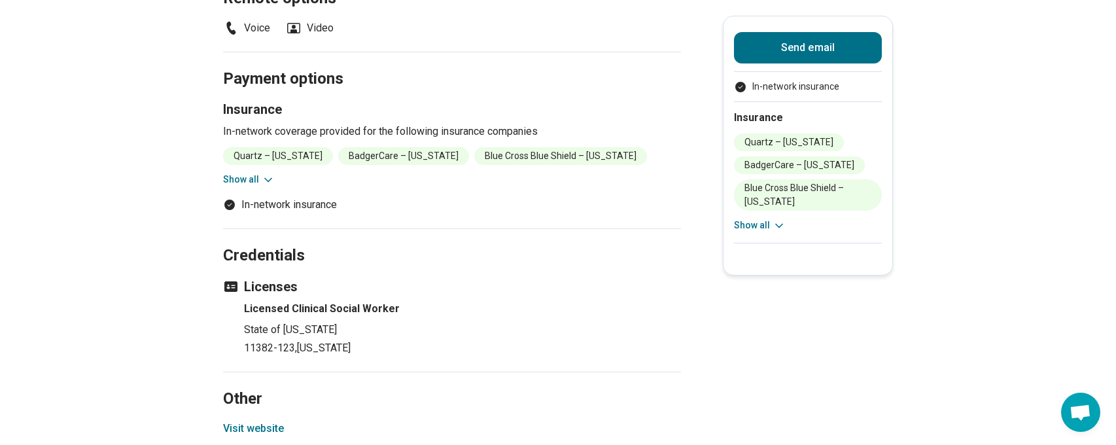
click at [259, 421] on button "Visit website" at bounding box center [253, 429] width 61 height 16
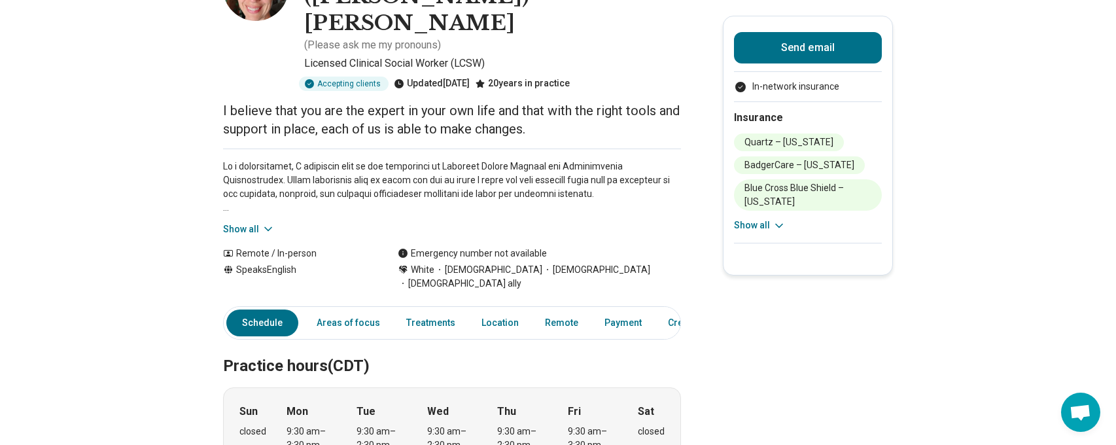
scroll to position [65, 0]
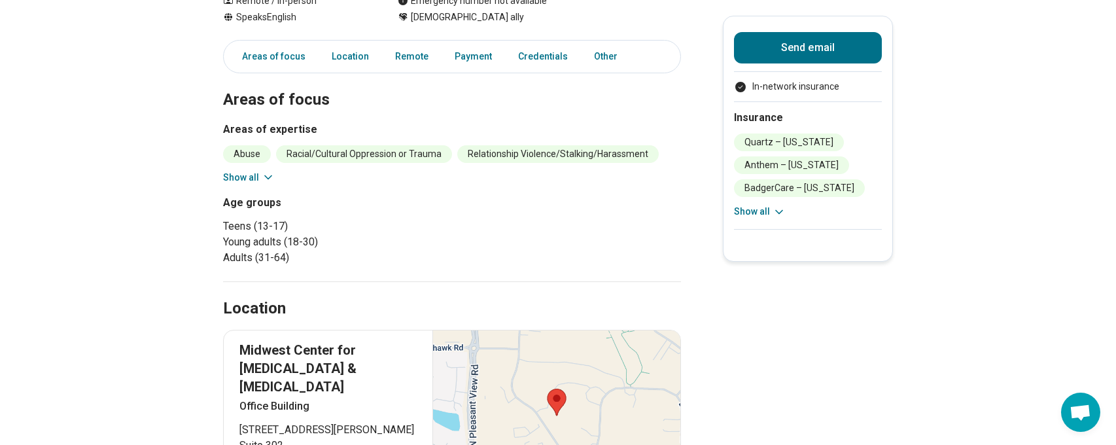
scroll to position [327, 0]
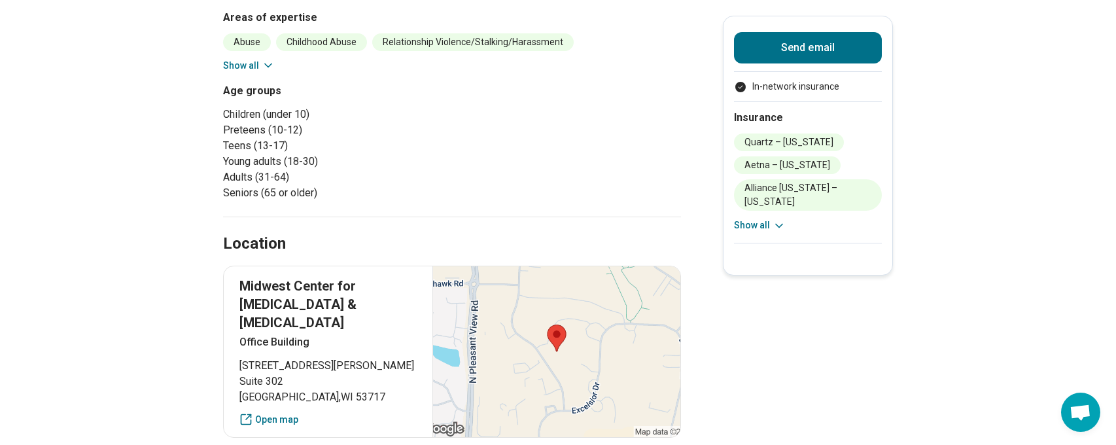
scroll to position [523, 0]
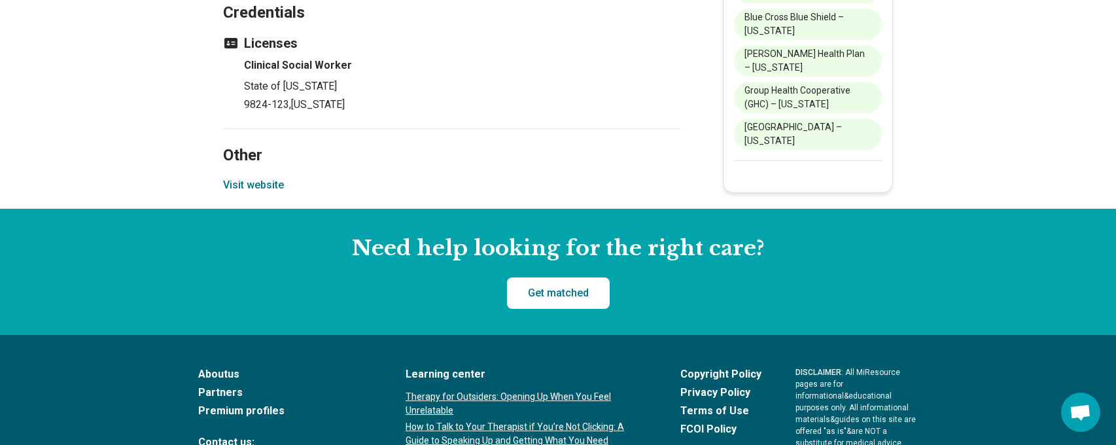
scroll to position [1440, 0]
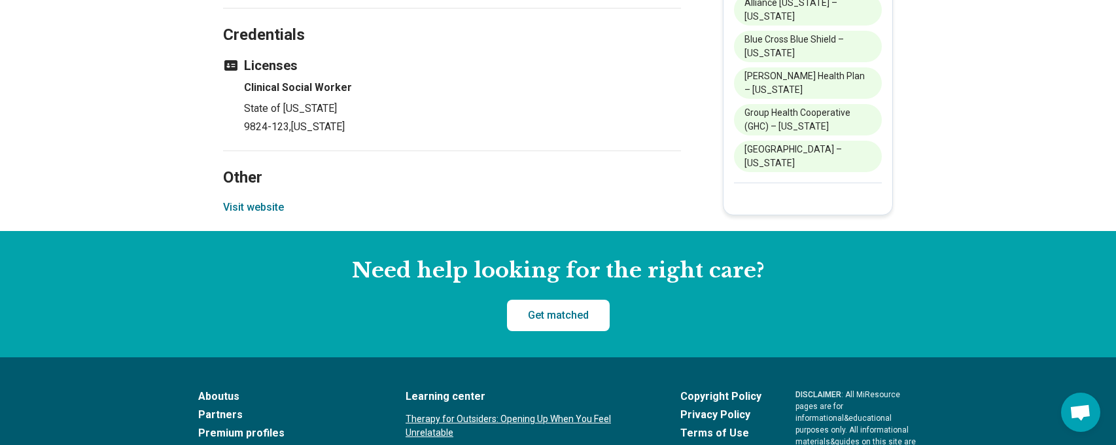
click at [243, 204] on button "Visit website" at bounding box center [253, 208] width 61 height 16
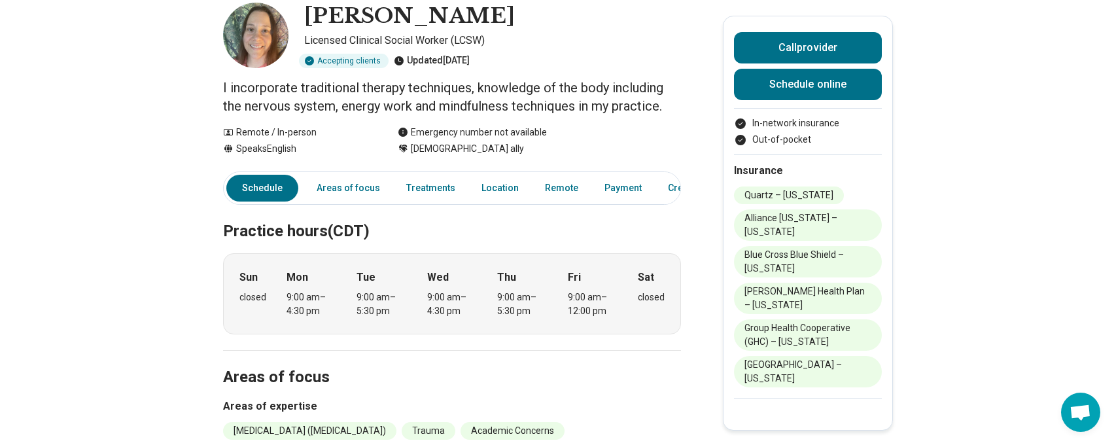
scroll to position [65, 0]
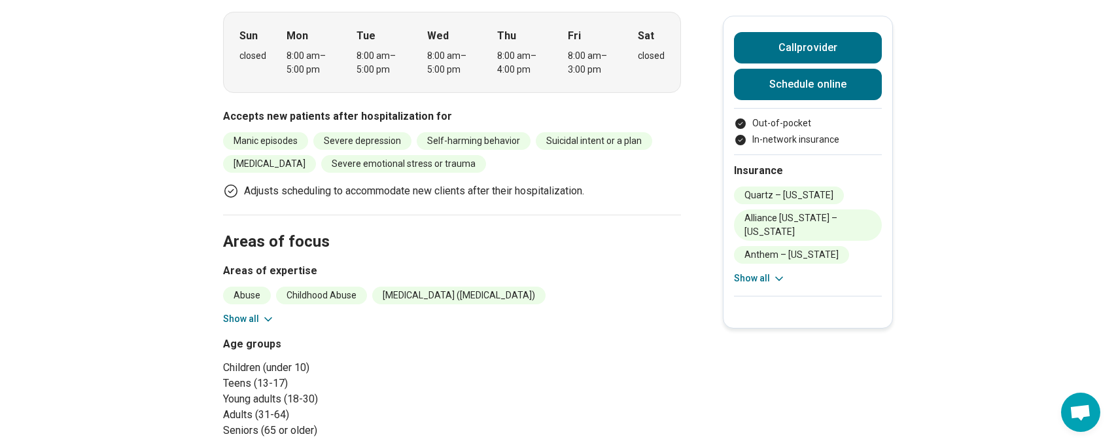
scroll to position [458, 0]
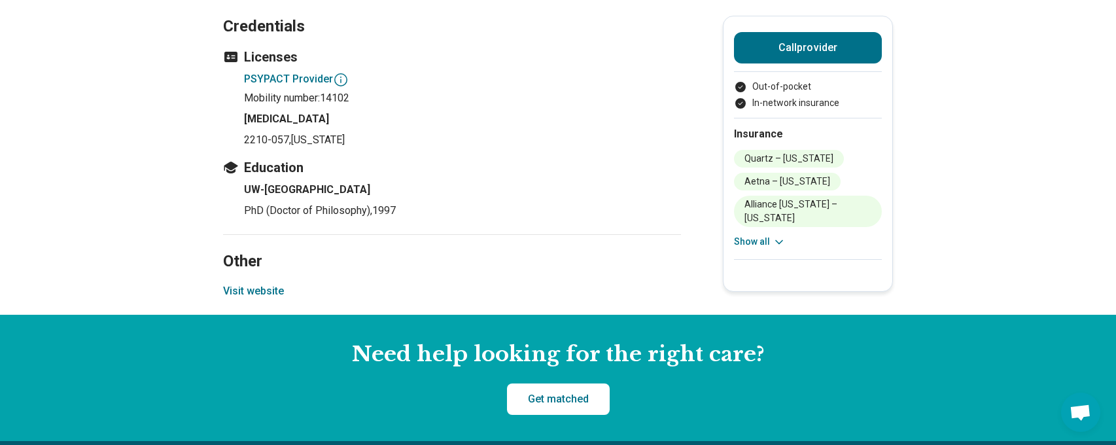
scroll to position [1701, 0]
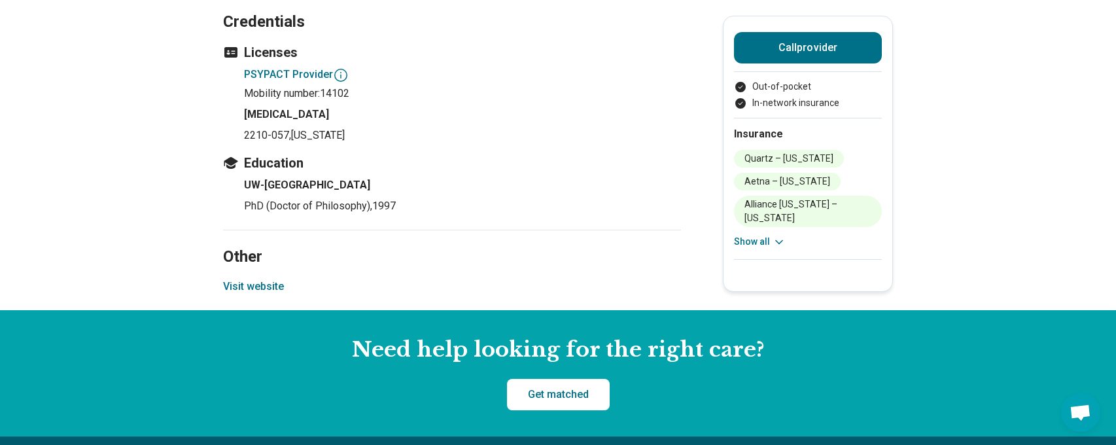
click at [255, 279] on button "Visit website" at bounding box center [253, 287] width 61 height 16
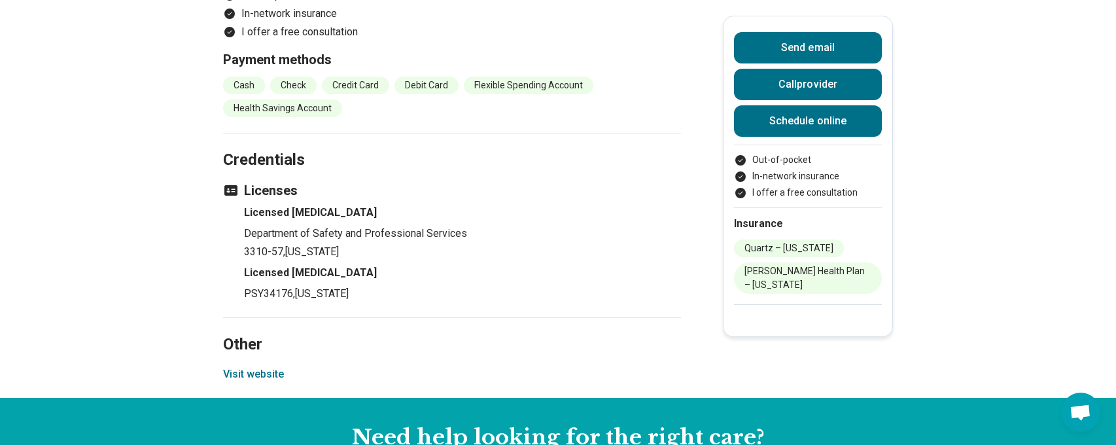
scroll to position [1374, 0]
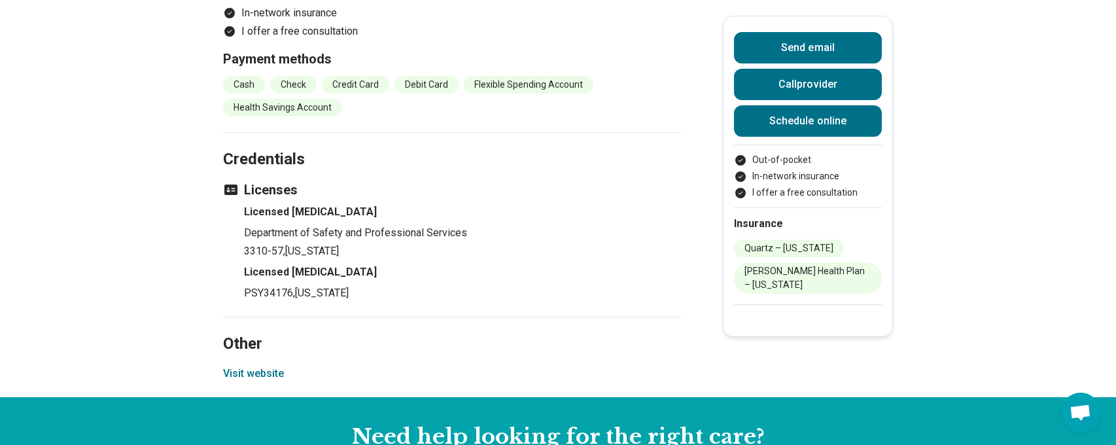
click at [243, 381] on button "Visit website" at bounding box center [253, 374] width 61 height 16
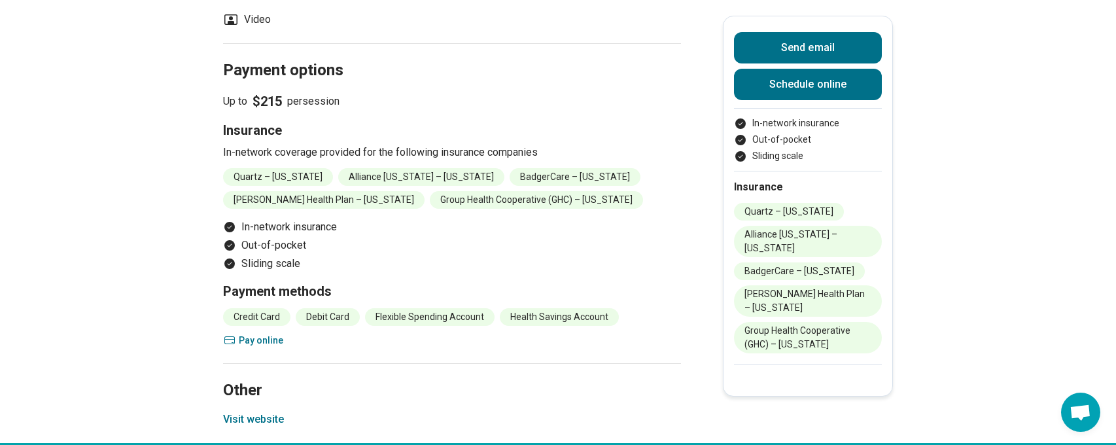
scroll to position [1374, 0]
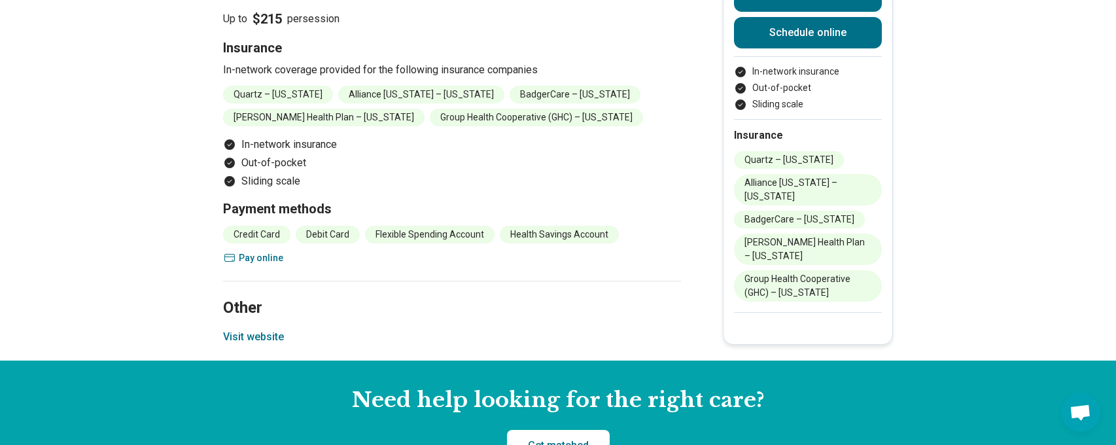
click at [256, 338] on button "Visit website" at bounding box center [253, 337] width 61 height 16
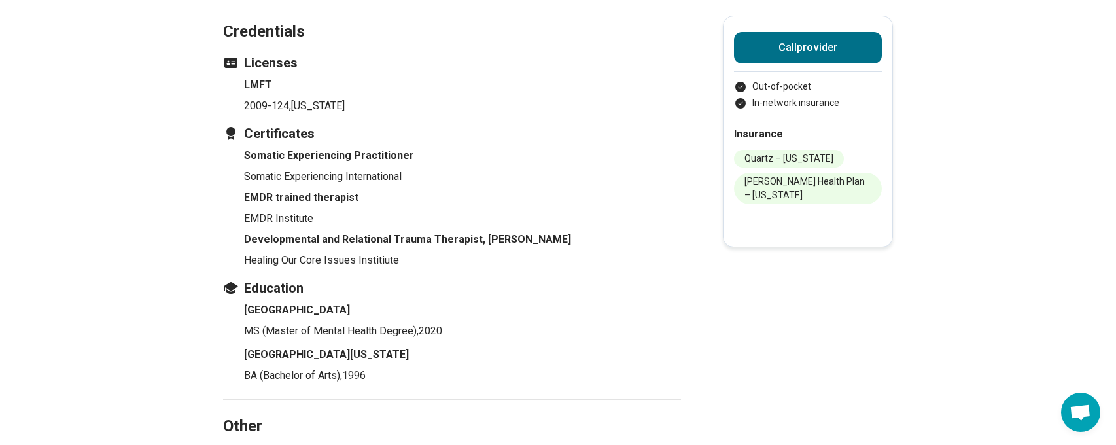
scroll to position [1112, 0]
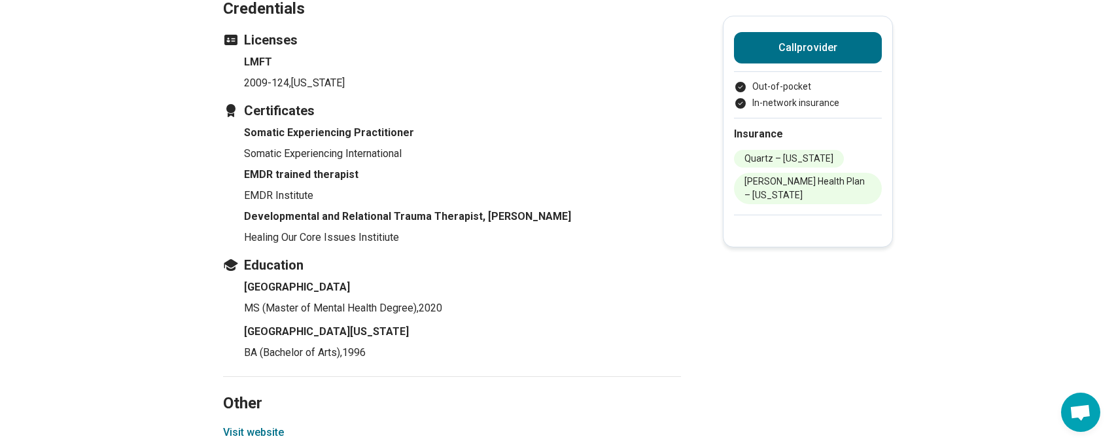
click at [251, 425] on button "Visit website" at bounding box center [253, 433] width 61 height 16
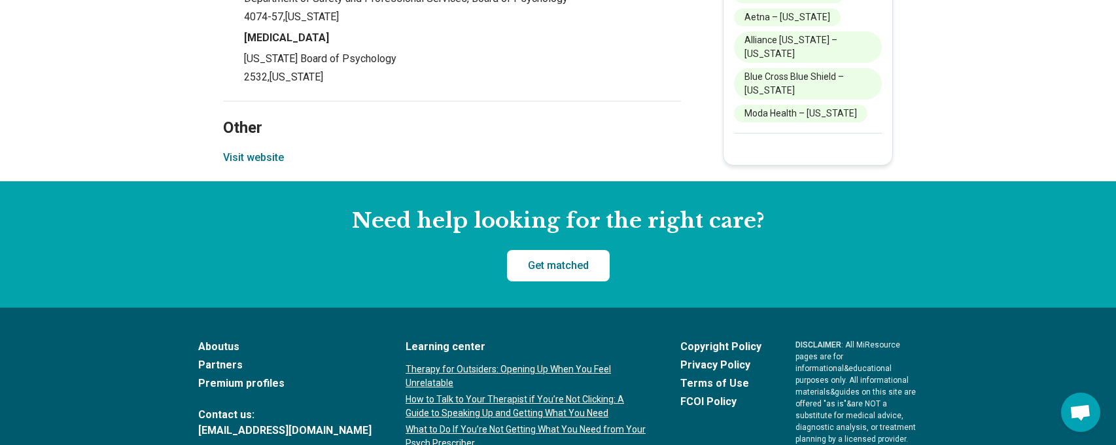
scroll to position [1047, 0]
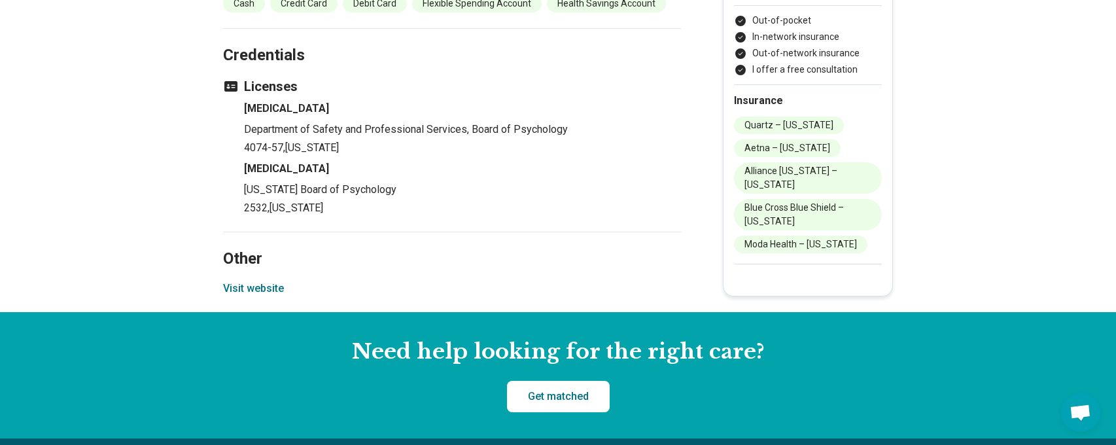
click at [239, 281] on button "Visit website" at bounding box center [253, 289] width 61 height 16
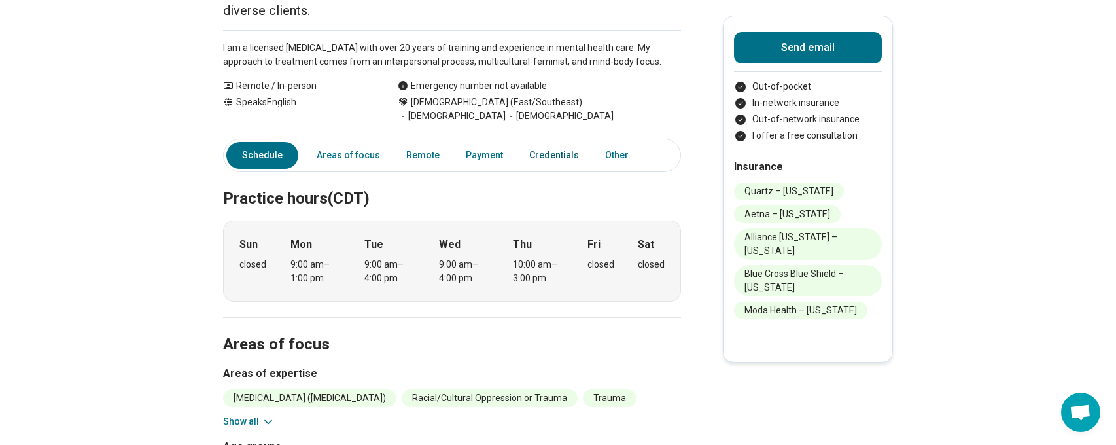
scroll to position [0, 0]
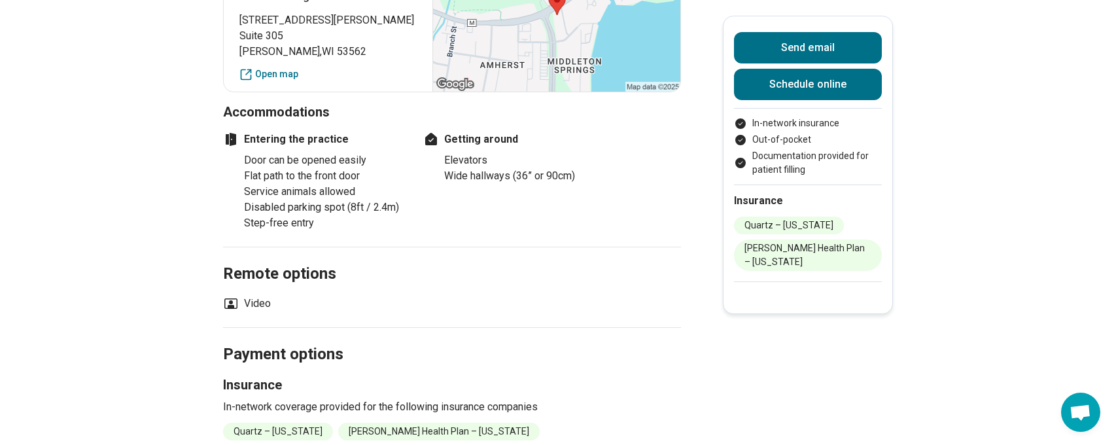
scroll to position [851, 0]
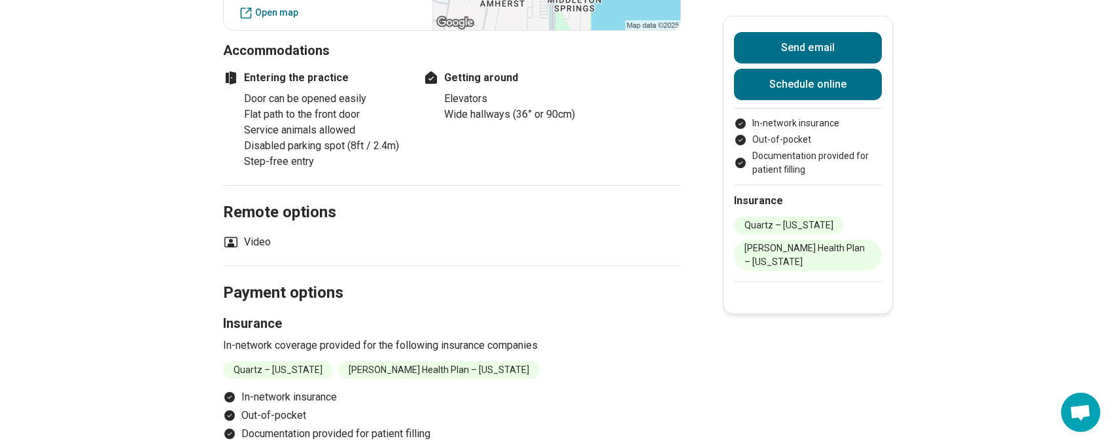
click at [539, 251] on h2 "Payment options" at bounding box center [452, 278] width 458 height 54
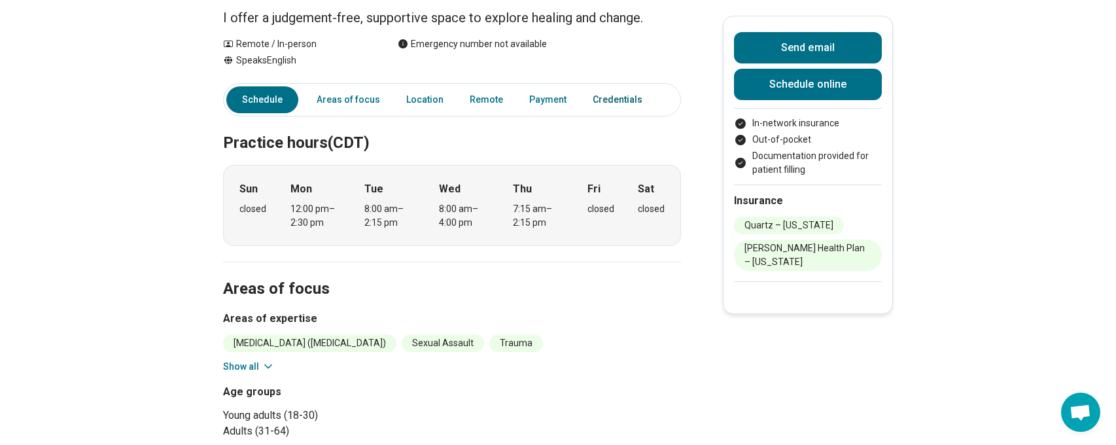
scroll to position [196, 0]
